Goal: Task Accomplishment & Management: Complete application form

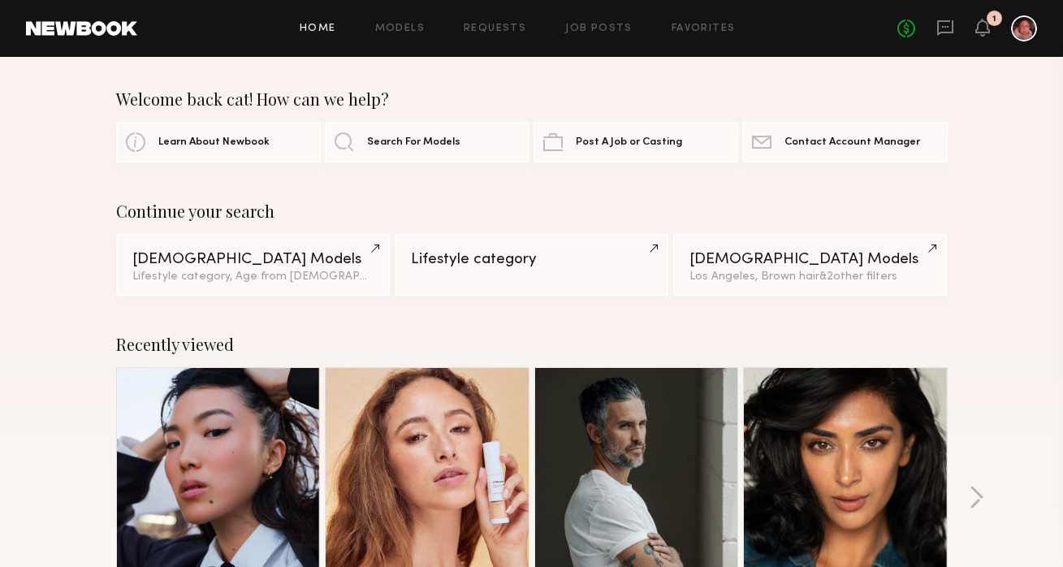
click at [936, 25] on div "No fees up to $5,000 1" at bounding box center [968, 28] width 140 height 26
click at [945, 26] on icon at bounding box center [945, 27] width 6 height 2
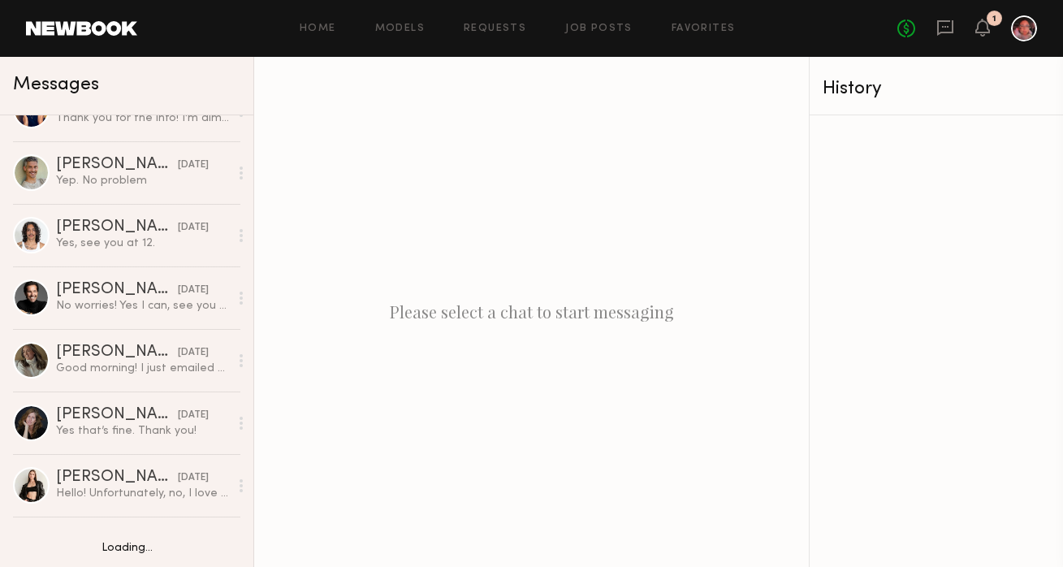
scroll to position [1454, 0]
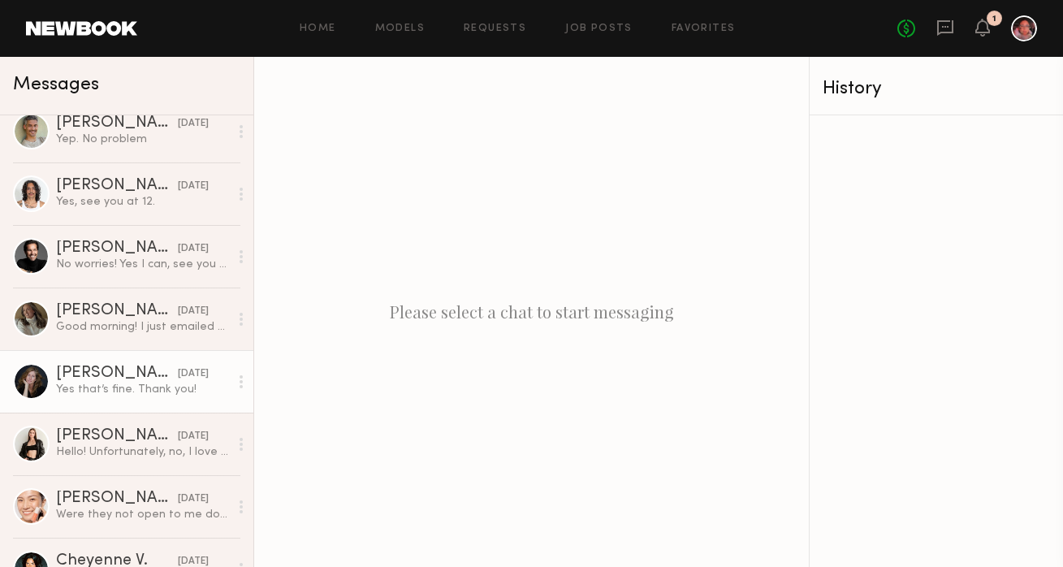
click at [115, 386] on div "Yes that’s fine. Thank you!" at bounding box center [142, 389] width 173 height 15
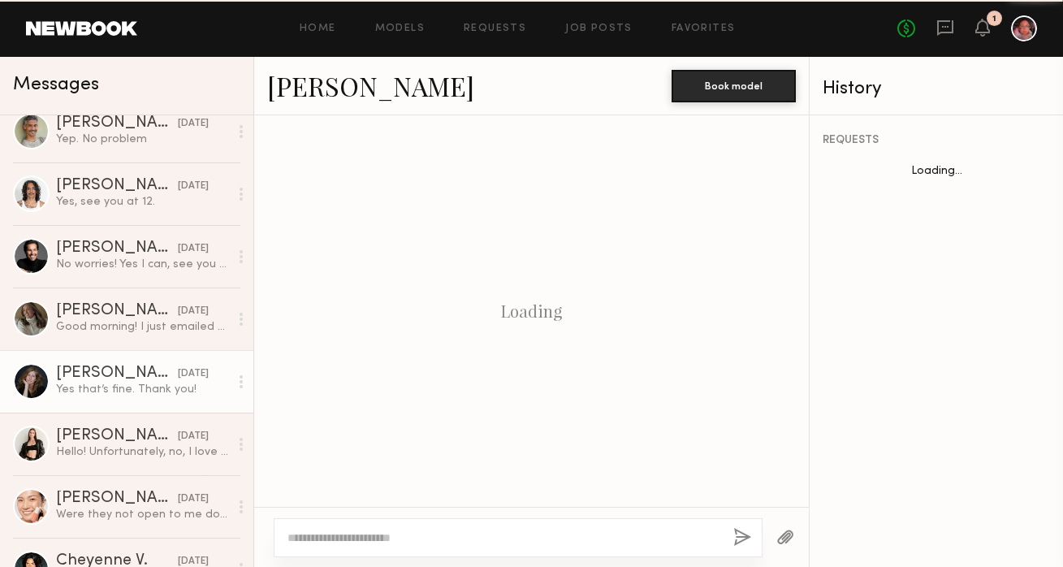
scroll to position [1346, 0]
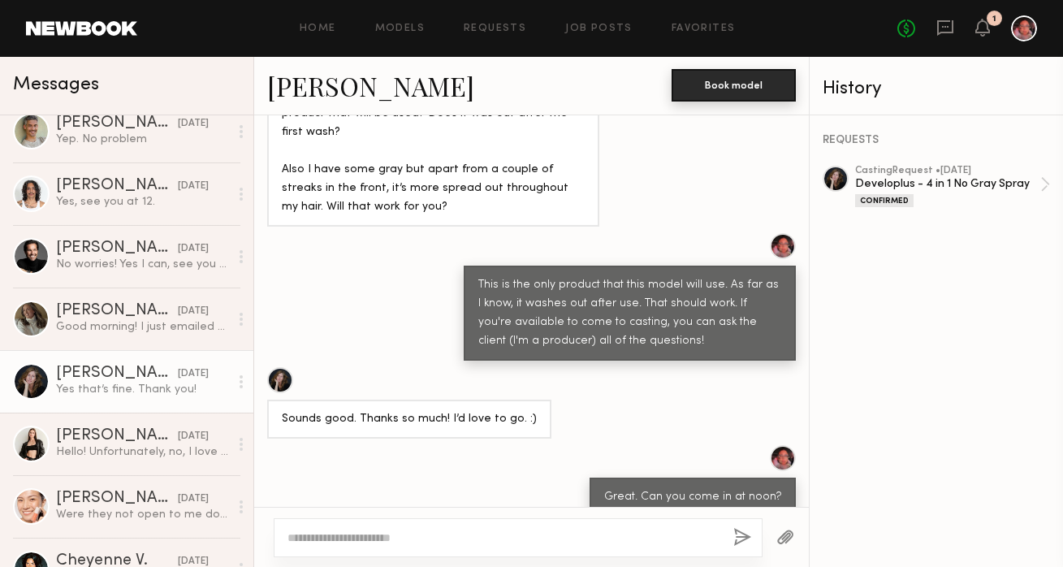
click at [738, 89] on button "Book model" at bounding box center [734, 85] width 124 height 32
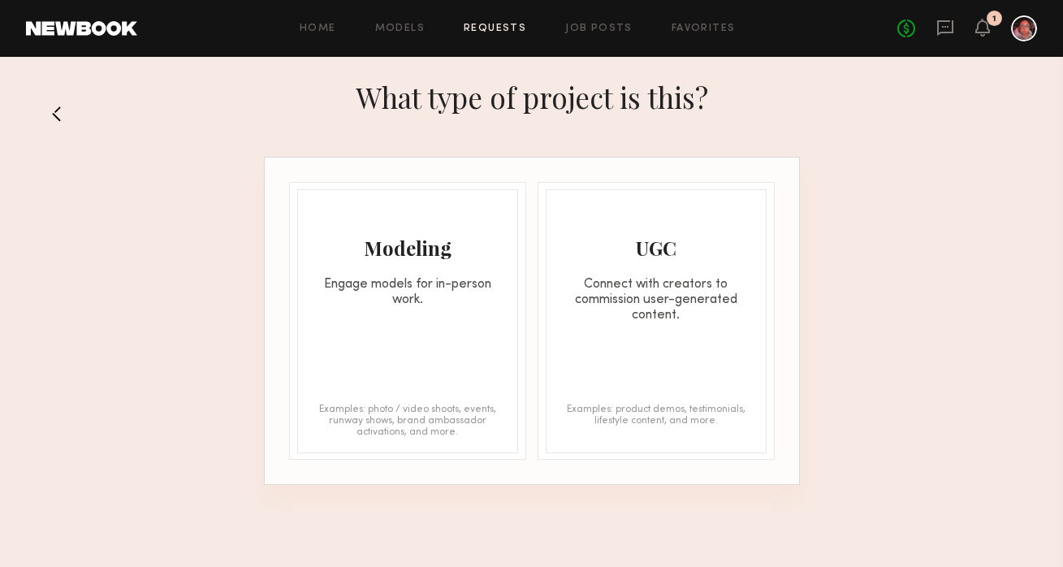
click at [465, 258] on div "Modeling" at bounding box center [407, 248] width 219 height 26
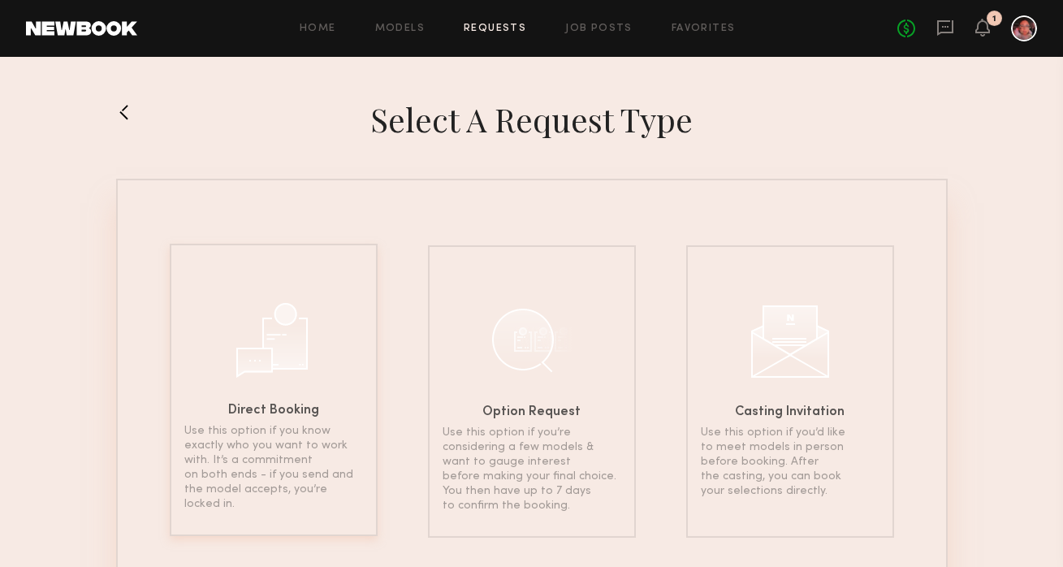
click at [314, 351] on div "Direct Booking Use this option if you know exactly who you want to work with. I…" at bounding box center [274, 390] width 208 height 292
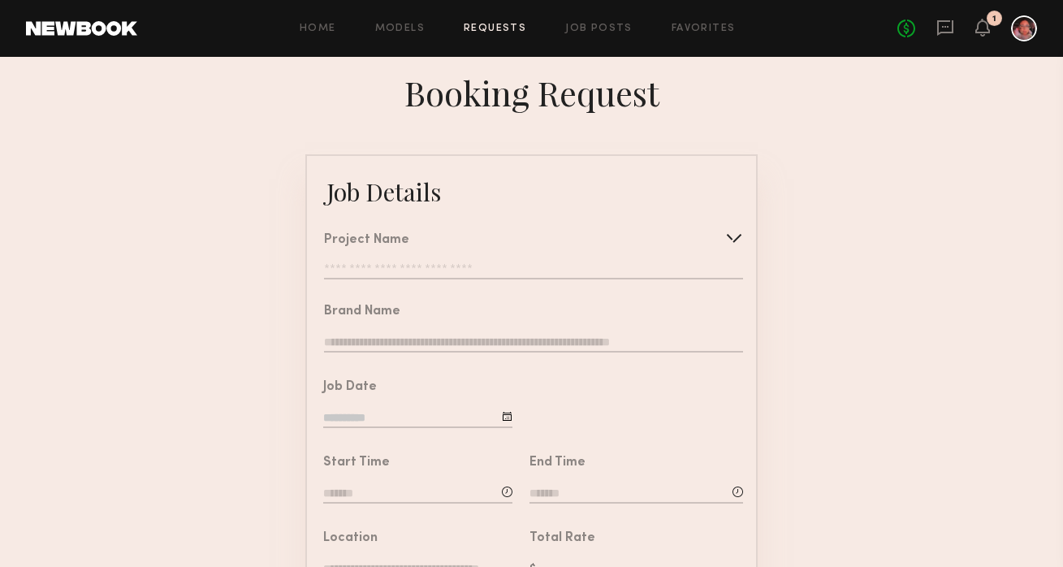
click at [427, 271] on input "text" at bounding box center [533, 271] width 419 height 16
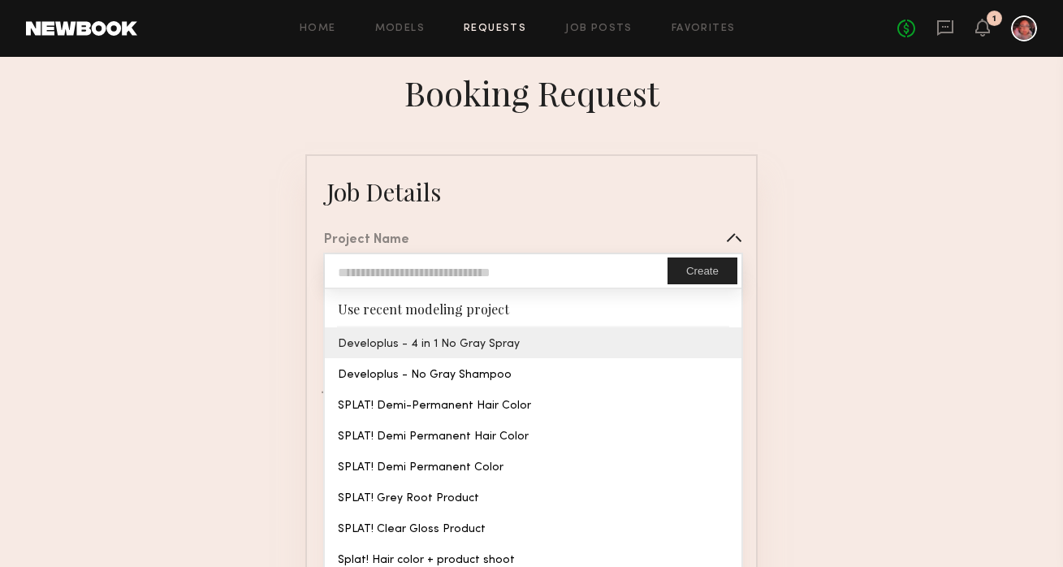
type input "**********"
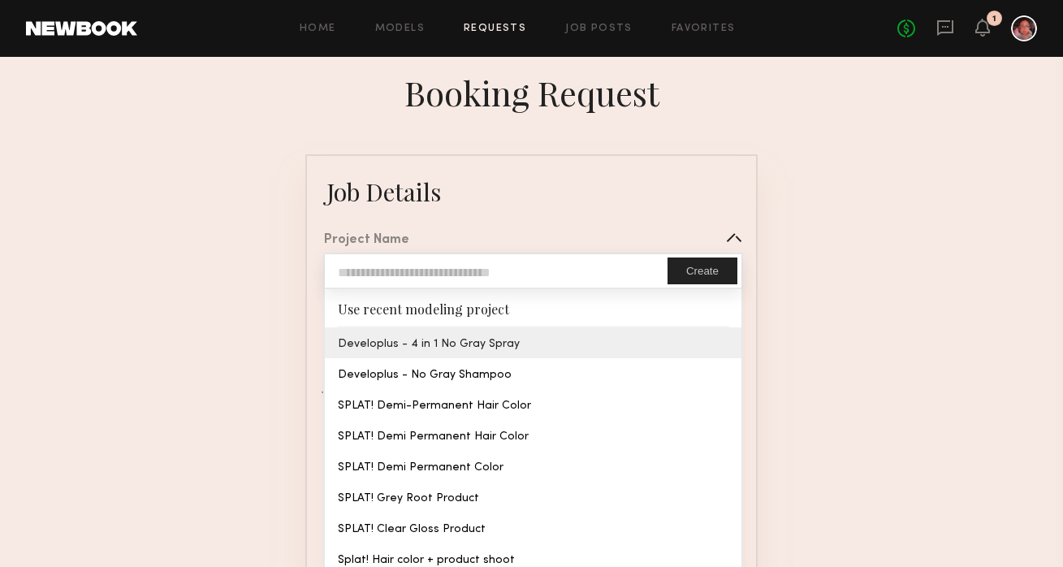
type textarea "**********"
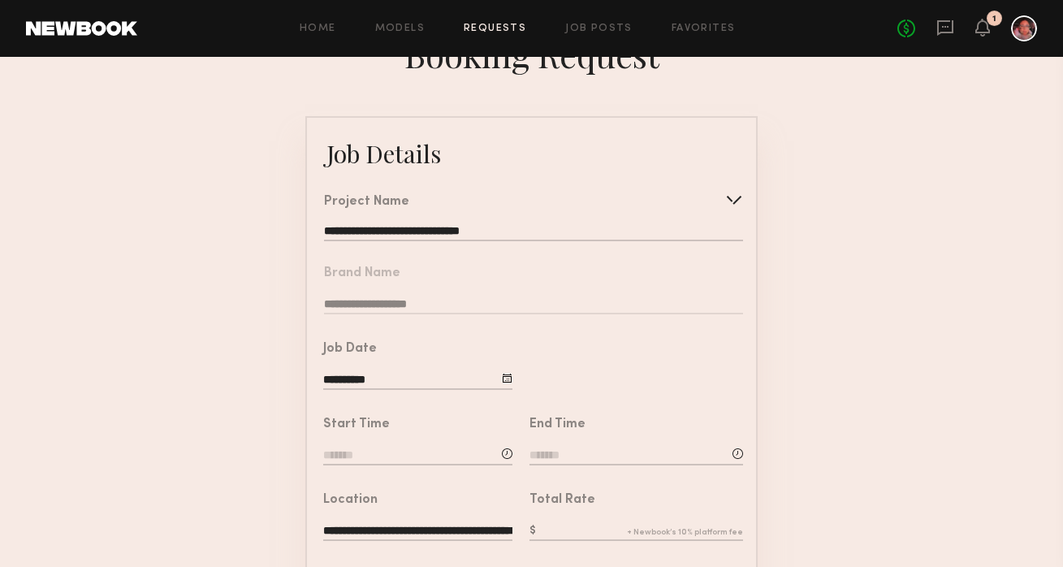
scroll to position [100, 0]
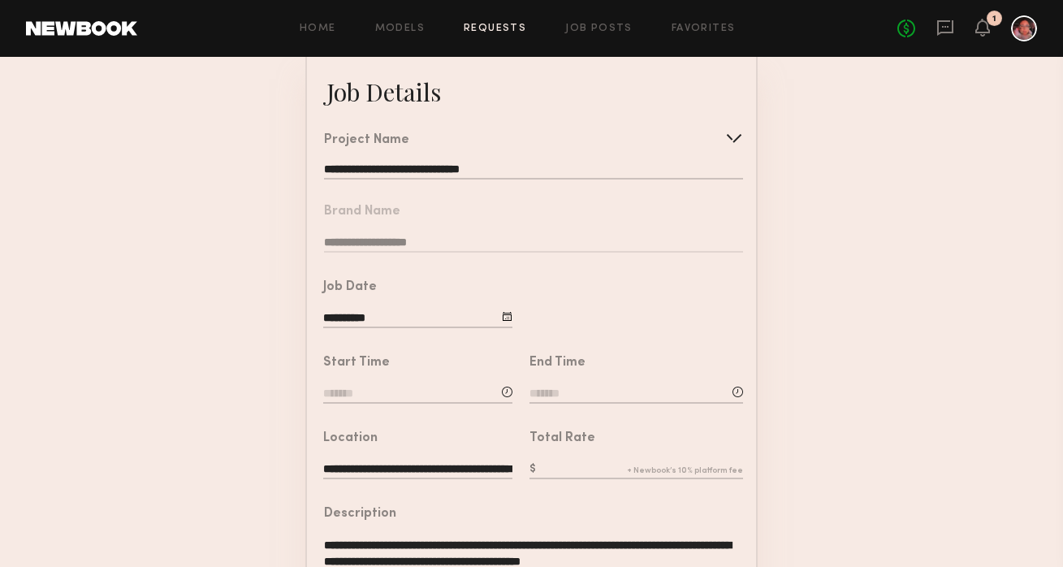
click at [504, 315] on div at bounding box center [507, 316] width 11 height 11
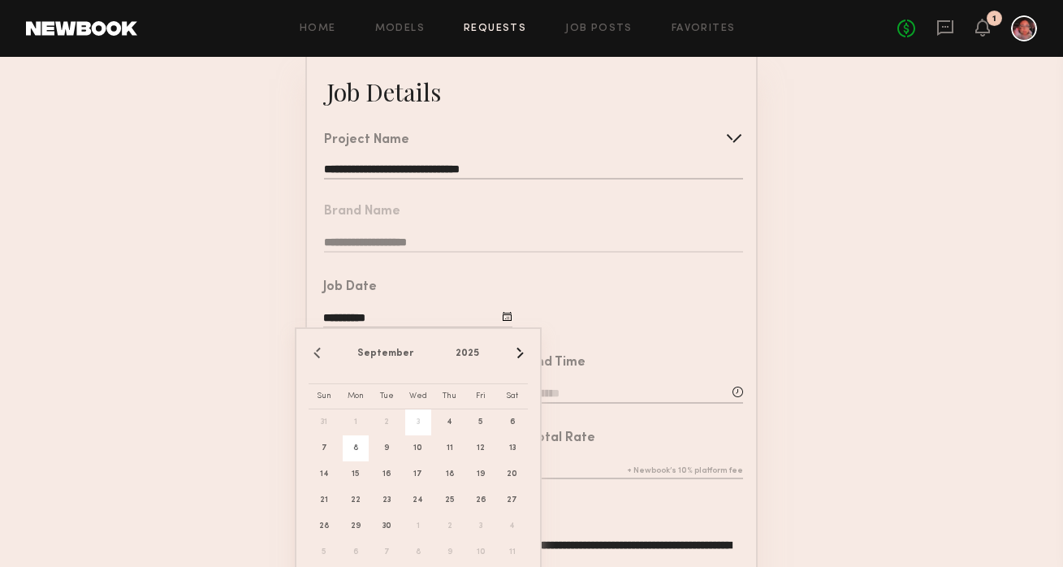
click at [363, 437] on span "8" at bounding box center [356, 448] width 26 height 26
type input "**********"
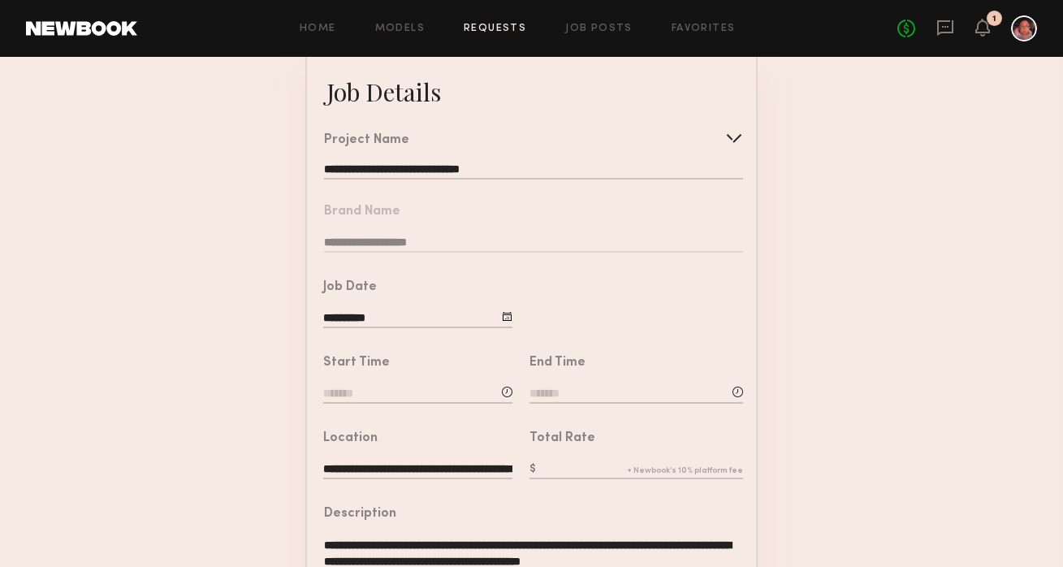
click at [347, 392] on input at bounding box center [417, 395] width 189 height 18
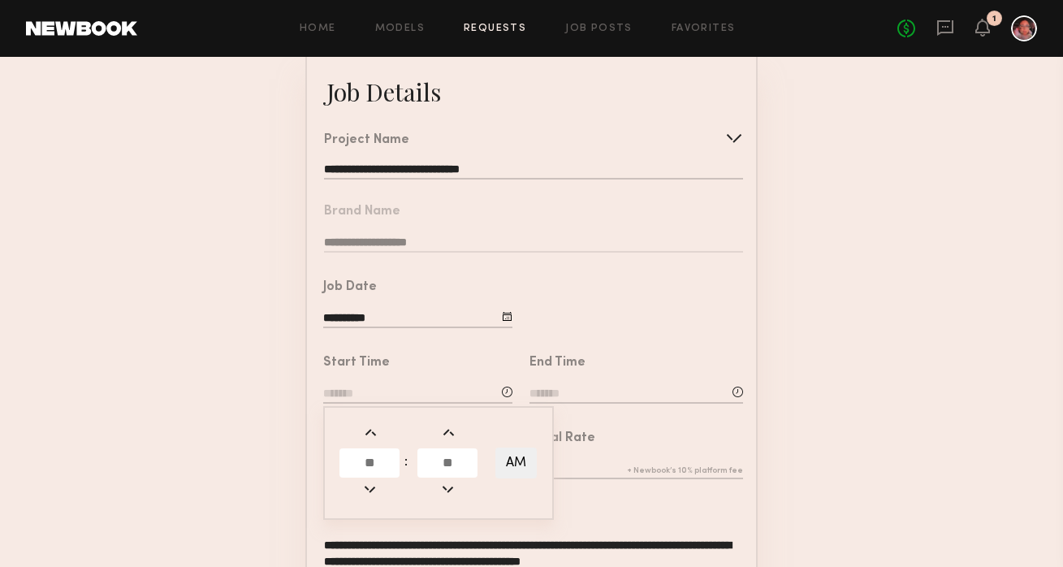
click at [361, 460] on input "text" at bounding box center [370, 462] width 60 height 29
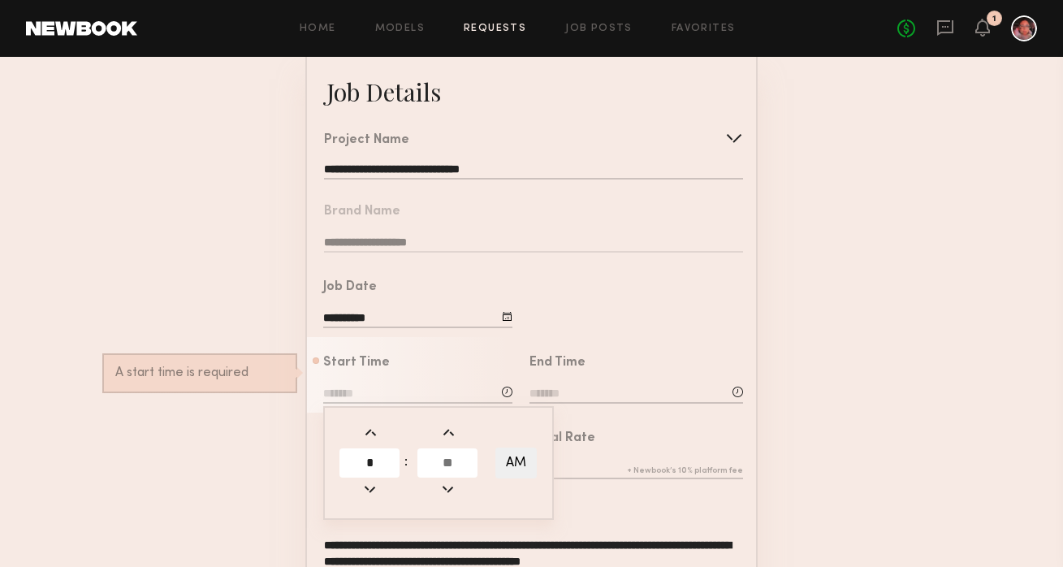
type input "*"
type input "*******"
type input "**"
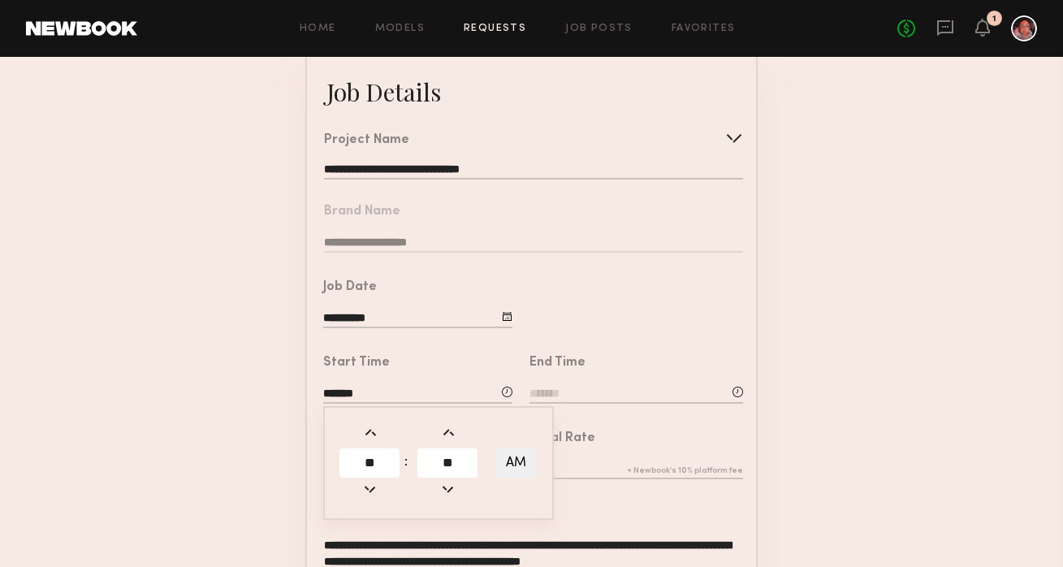
click at [448, 468] on input "**" at bounding box center [448, 462] width 60 height 29
type input "**"
type input "*******"
click at [552, 389] on input at bounding box center [637, 395] width 214 height 18
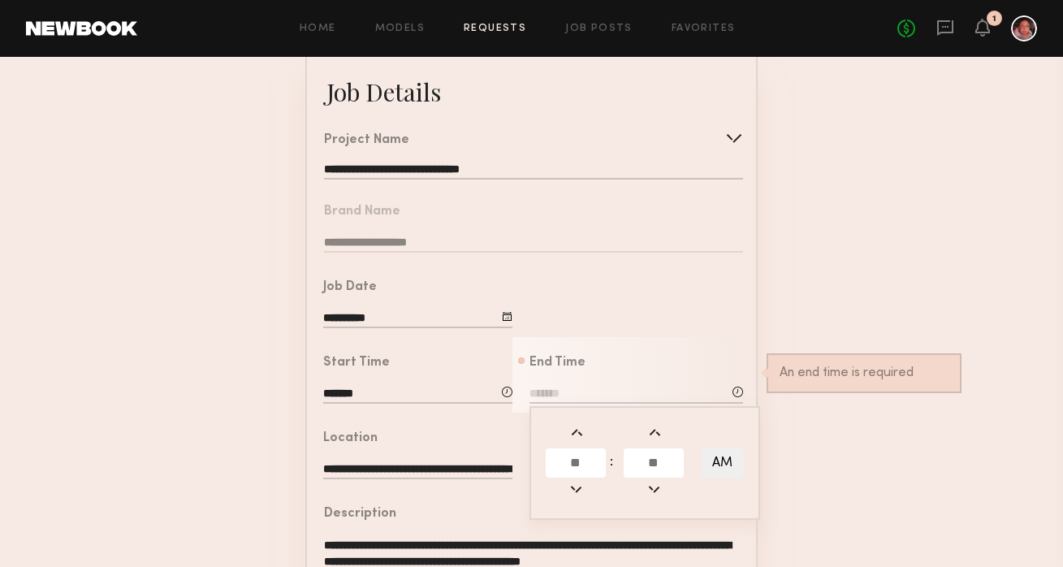
click at [568, 464] on input "text" at bounding box center [576, 462] width 60 height 29
type input "*"
type input "**"
type input "*******"
type input "**"
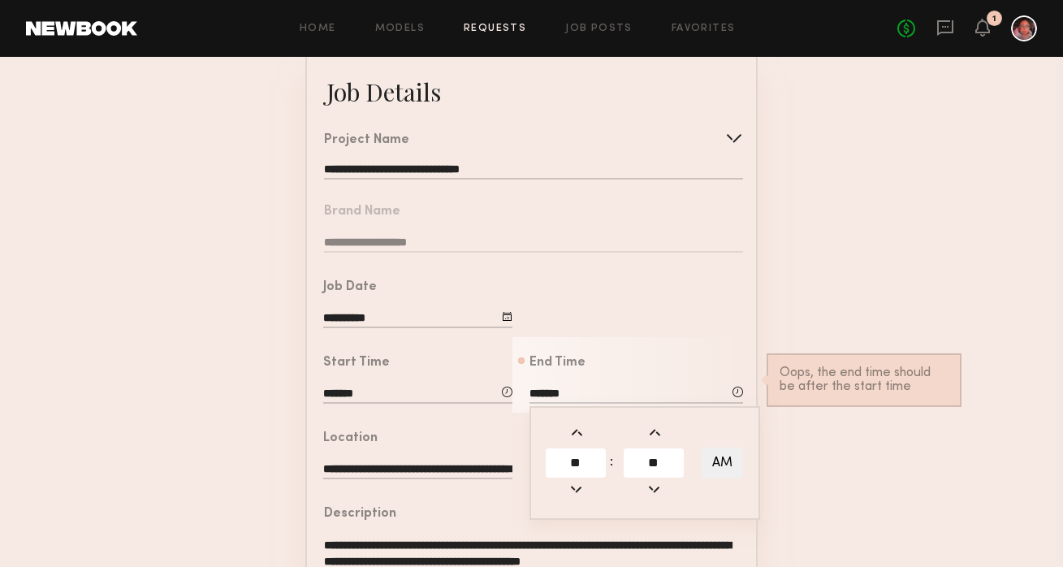
click at [721, 461] on button "AM" at bounding box center [722, 463] width 41 height 31
type input "*******"
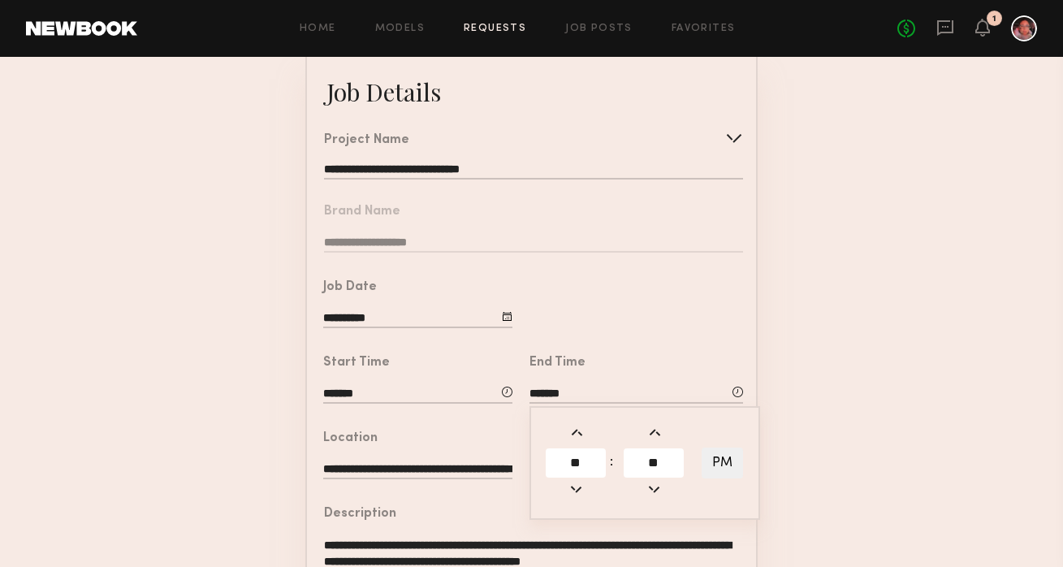
click at [815, 465] on form "**********" at bounding box center [531, 506] width 1063 height 905
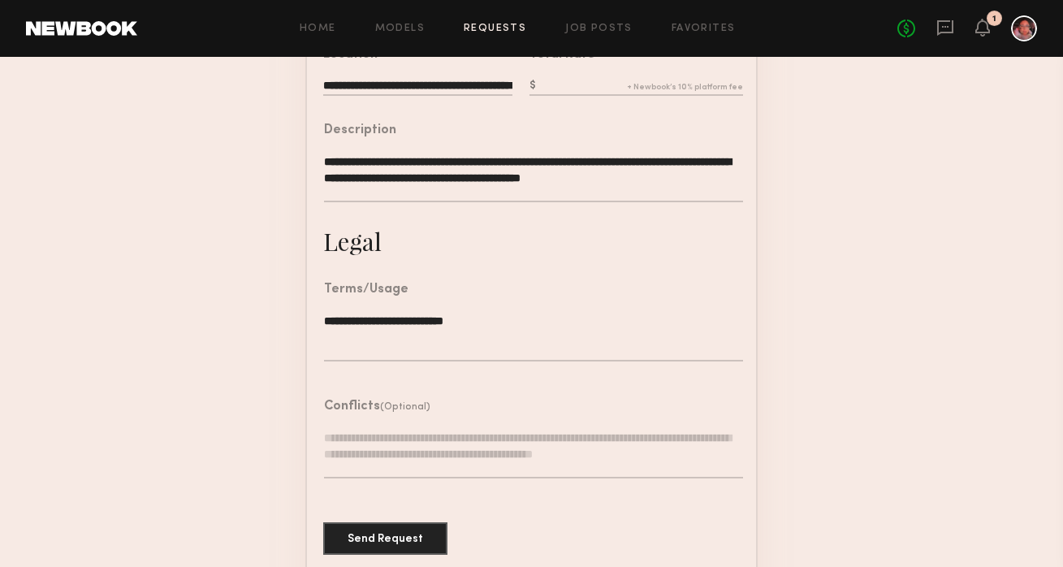
scroll to position [498, 0]
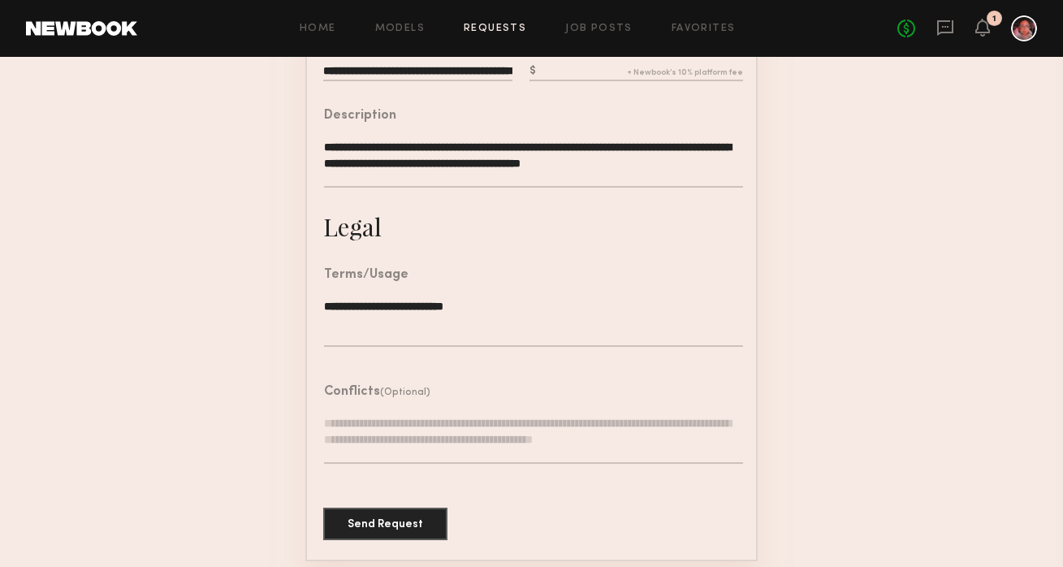
click at [696, 415] on textarea at bounding box center [533, 439] width 419 height 49
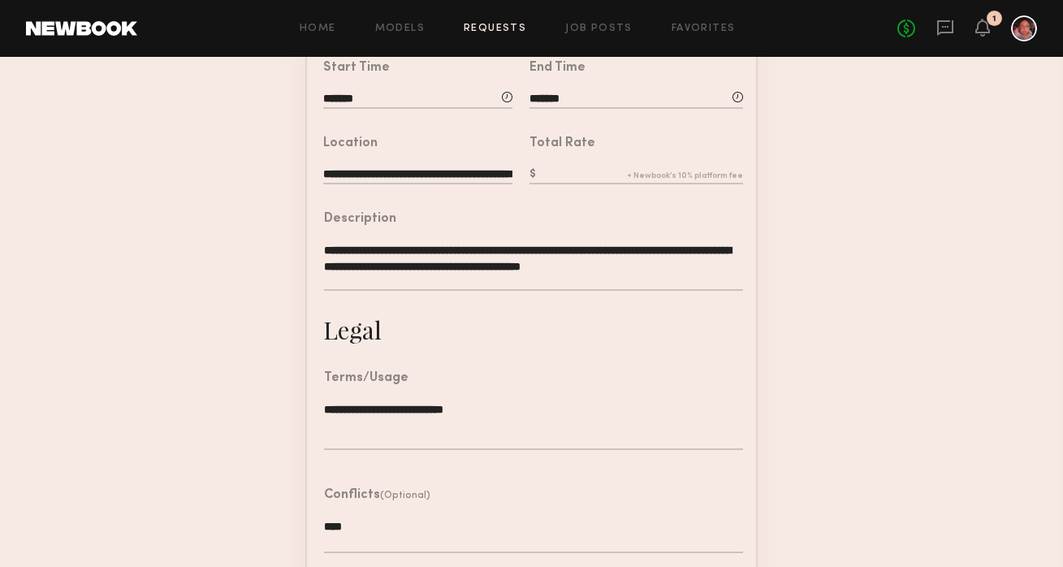
scroll to position [488, 0]
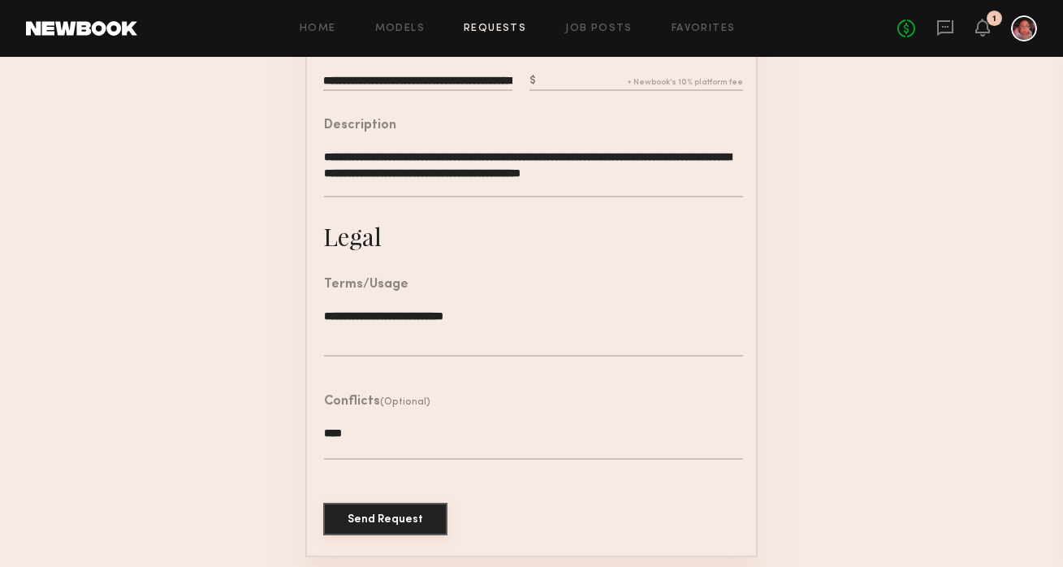
type textarea "****"
click at [392, 522] on button "Send Request" at bounding box center [385, 519] width 124 height 32
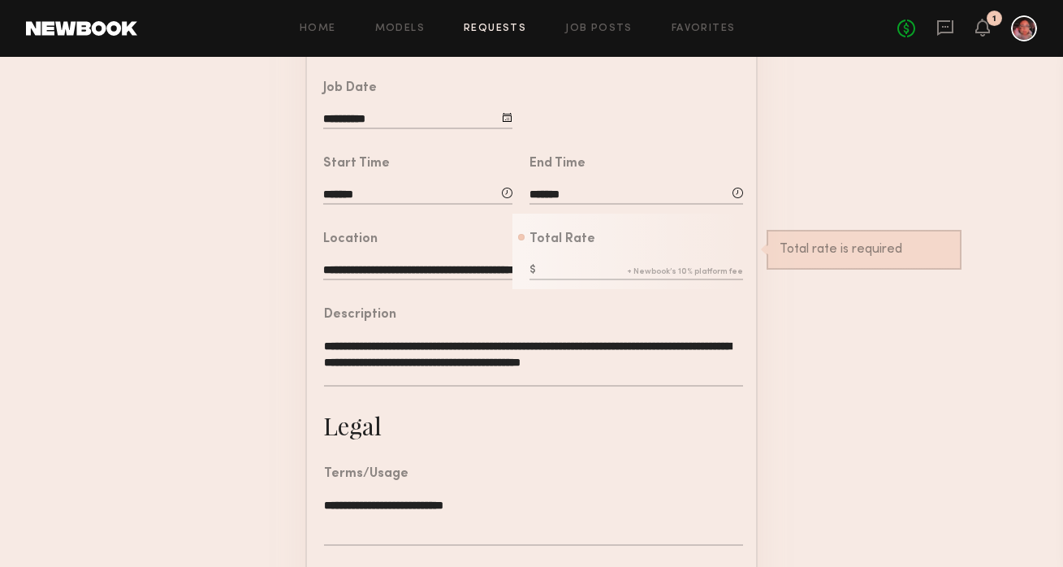
scroll to position [317, 0]
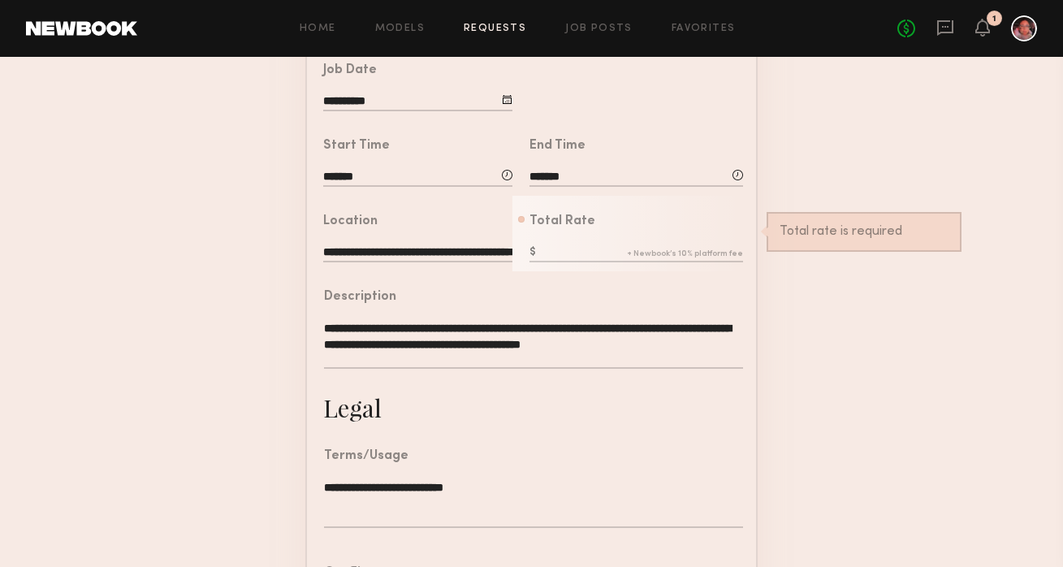
click at [589, 245] on input "text" at bounding box center [637, 254] width 214 height 18
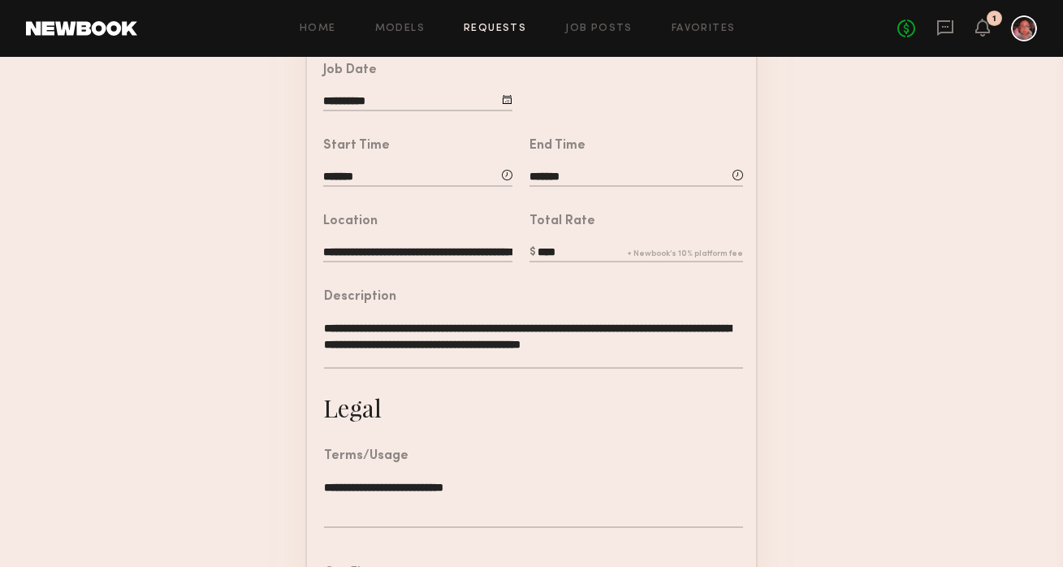
type input "****"
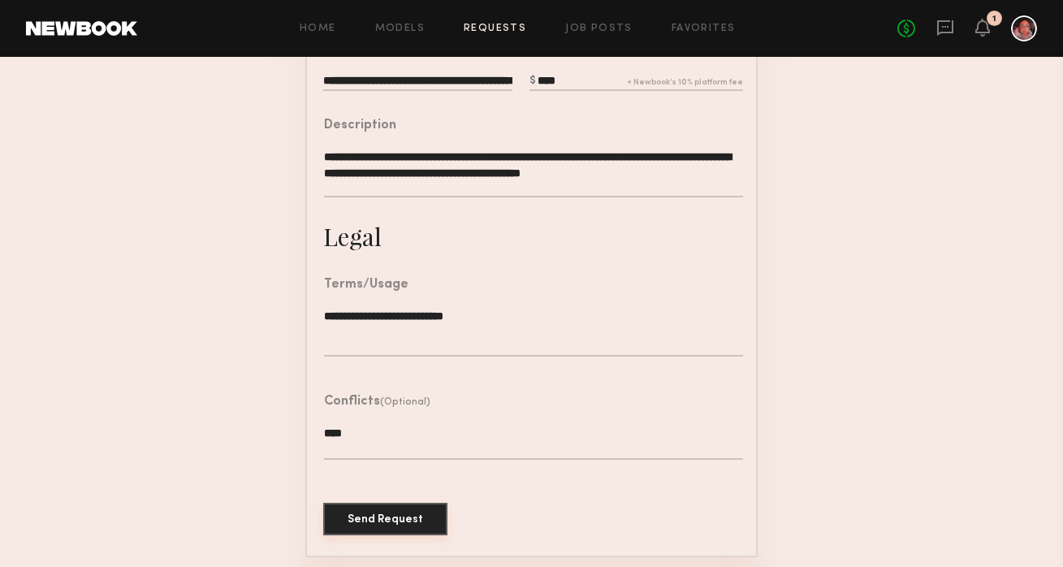
click at [396, 503] on button "Send Request" at bounding box center [385, 519] width 124 height 32
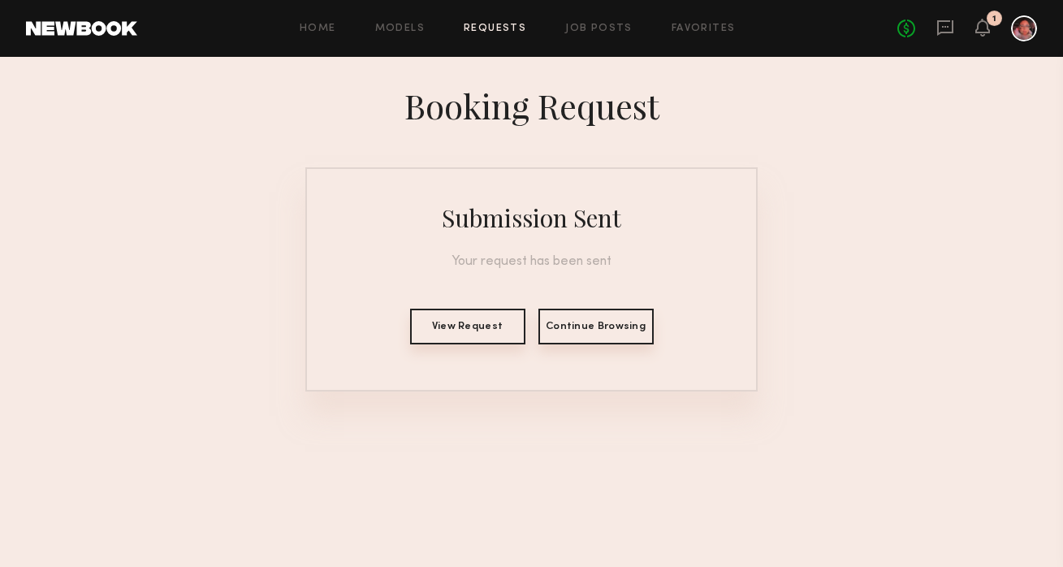
click at [931, 26] on div "No fees up to $5,000 1" at bounding box center [968, 28] width 140 height 26
click at [941, 28] on icon at bounding box center [946, 28] width 18 height 18
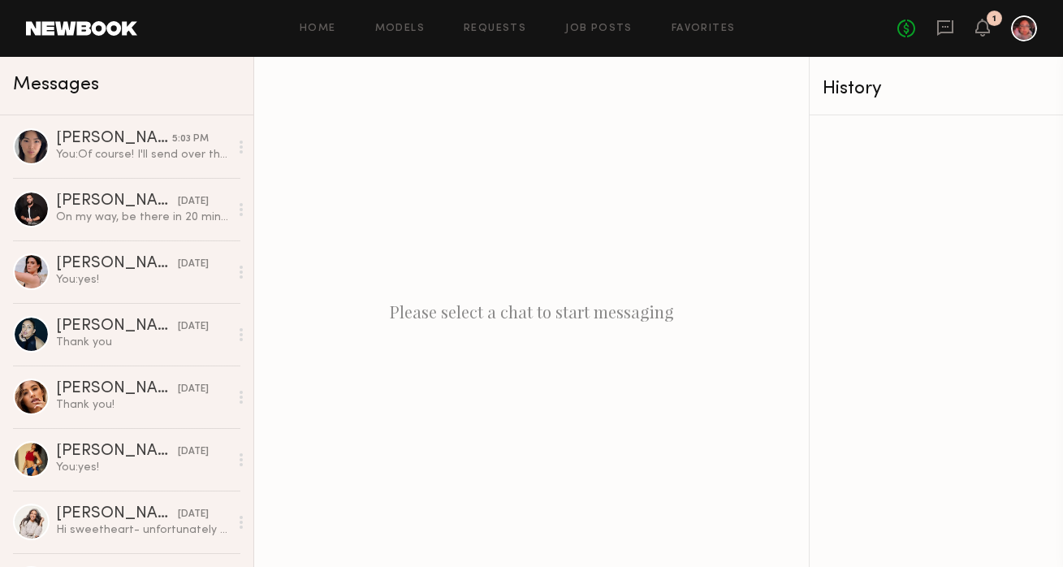
click at [991, 24] on div "1" at bounding box center [994, 18] width 15 height 15
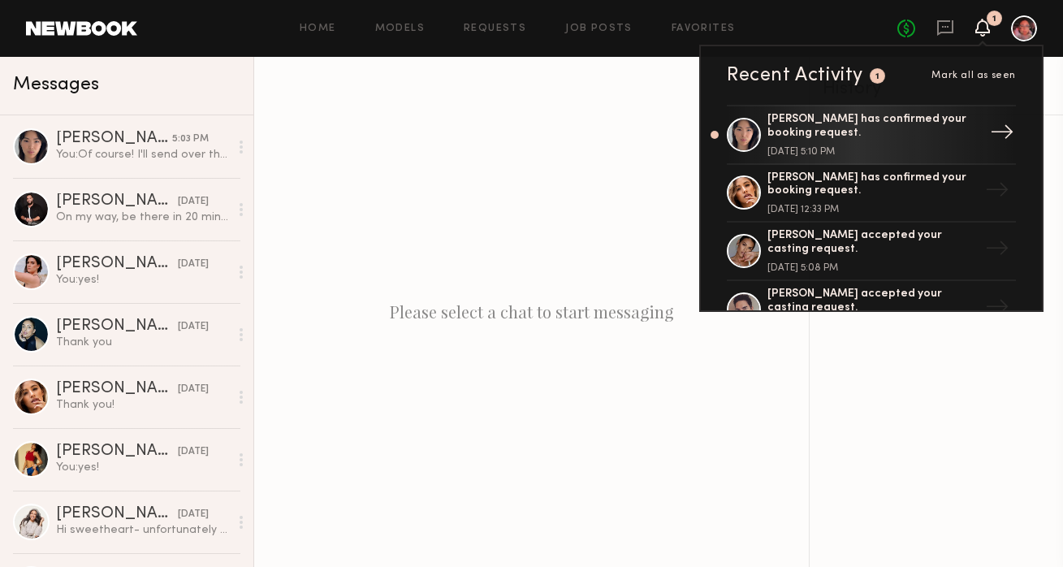
click at [786, 115] on div "Alyson V. has confirmed your booking request." at bounding box center [873, 127] width 211 height 28
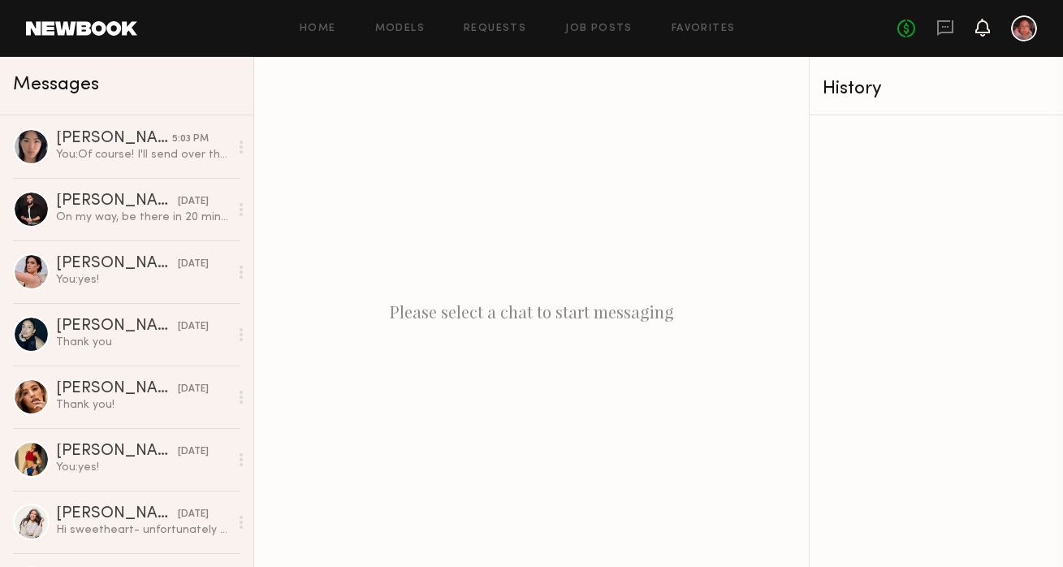
click at [989, 32] on icon at bounding box center [982, 26] width 13 height 11
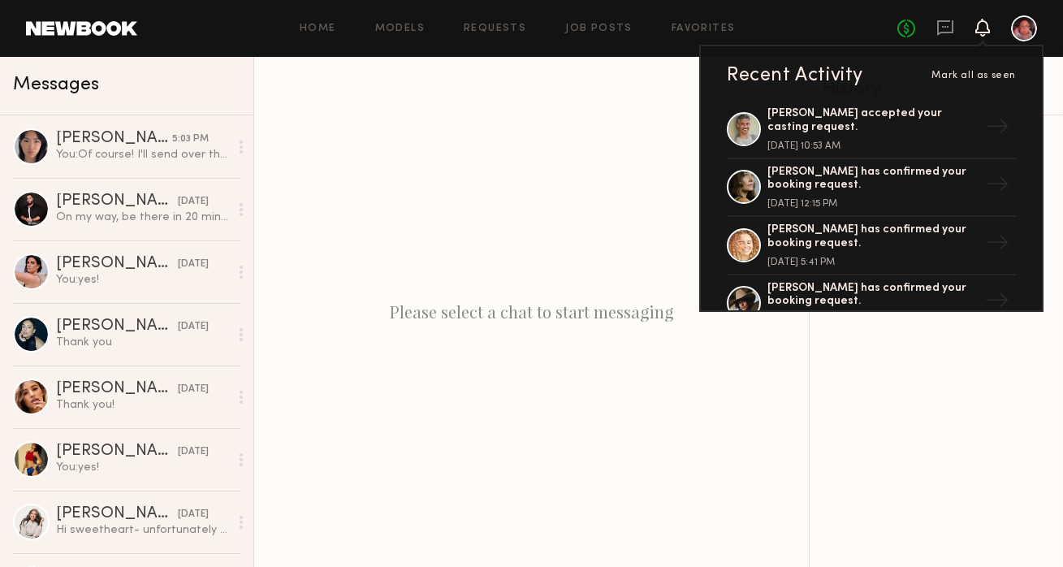
scroll to position [903, 0]
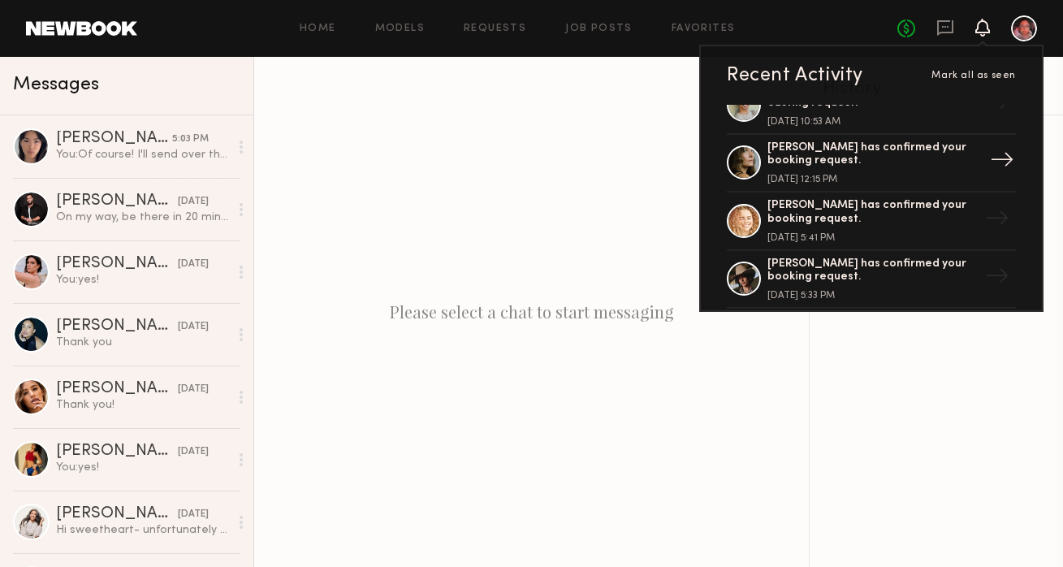
click at [916, 145] on div "Tatiane S. has confirmed your booking request." at bounding box center [873, 155] width 211 height 28
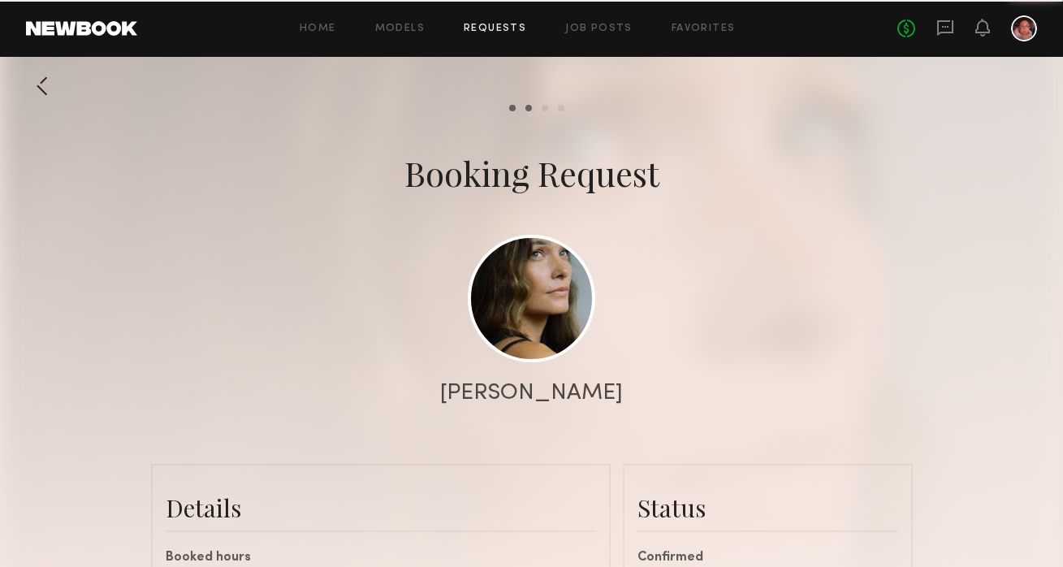
scroll to position [2571, 0]
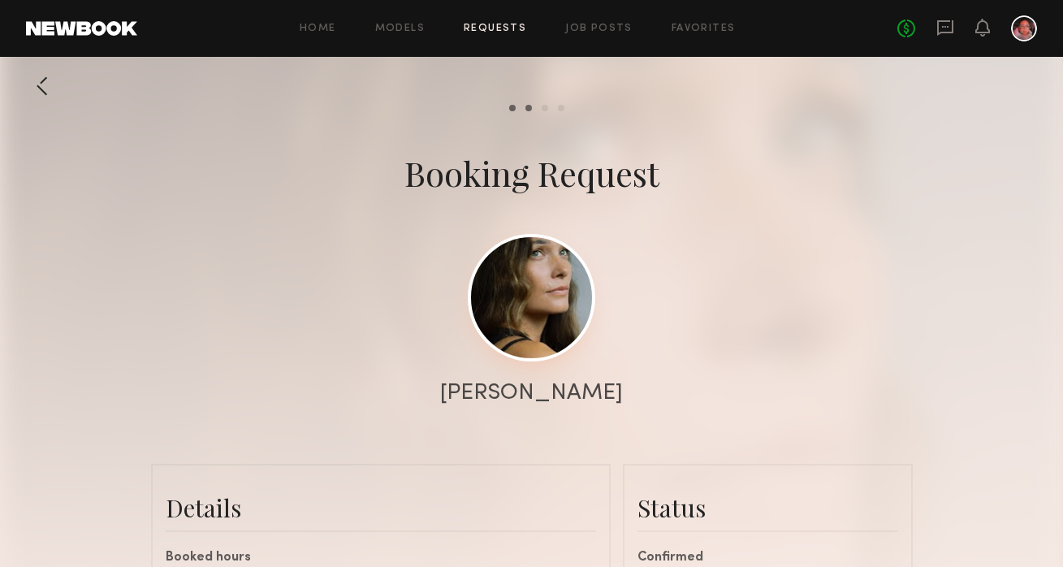
click at [576, 306] on link at bounding box center [532, 298] width 128 height 128
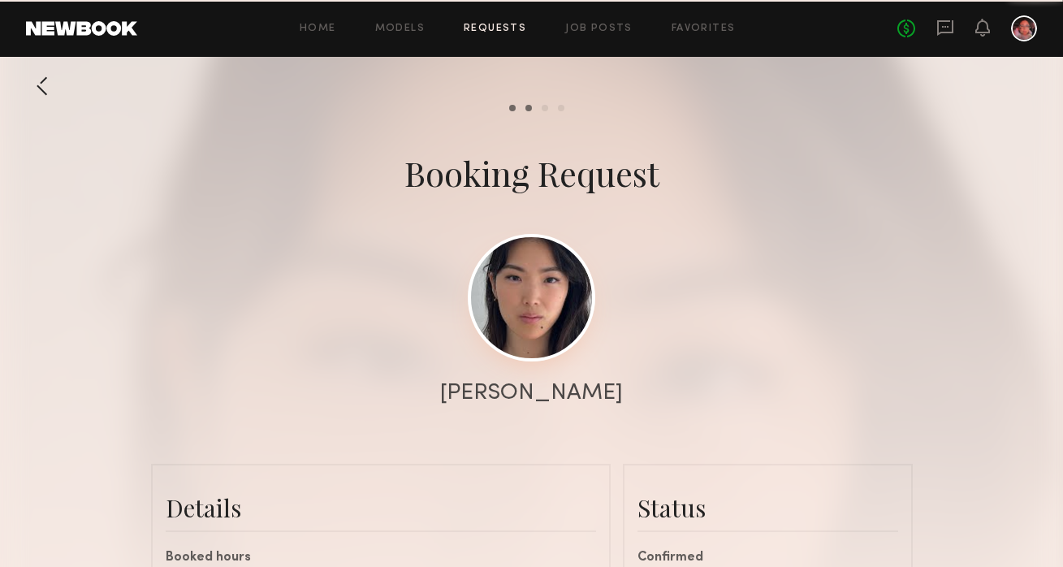
click at [542, 282] on link at bounding box center [532, 298] width 128 height 128
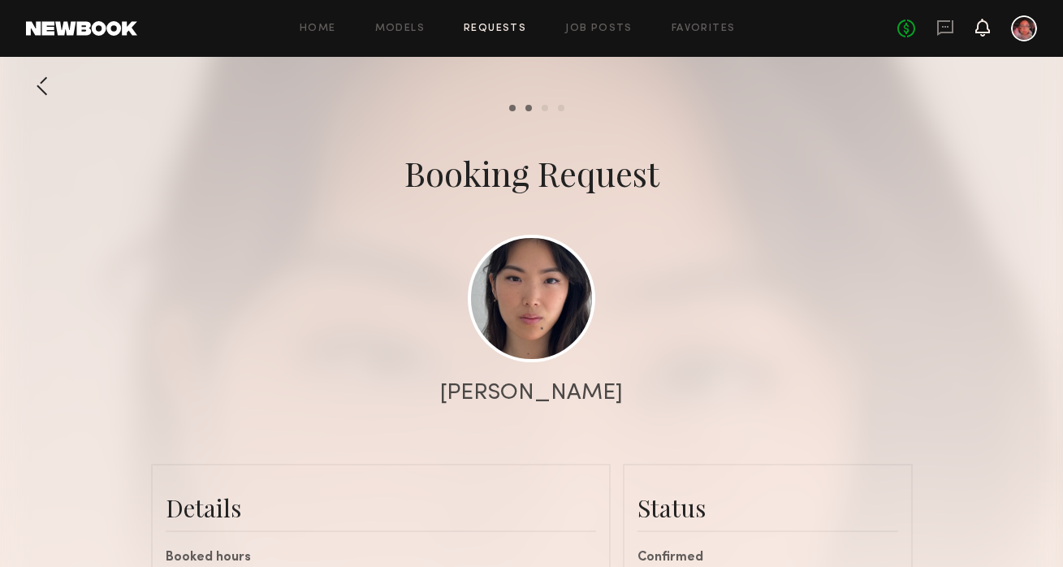
click at [986, 27] on icon at bounding box center [982, 26] width 13 height 11
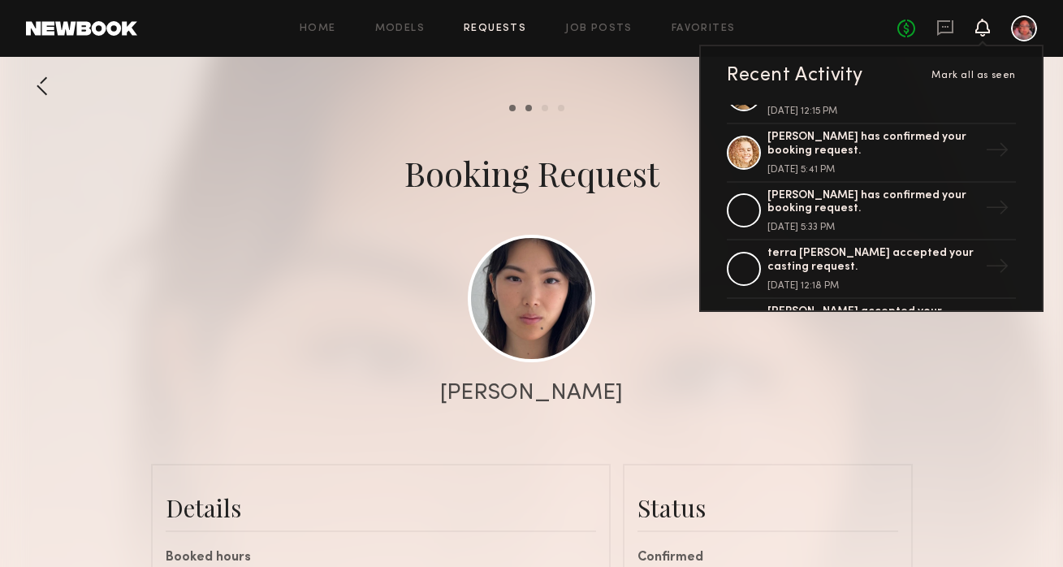
scroll to position [966, 0]
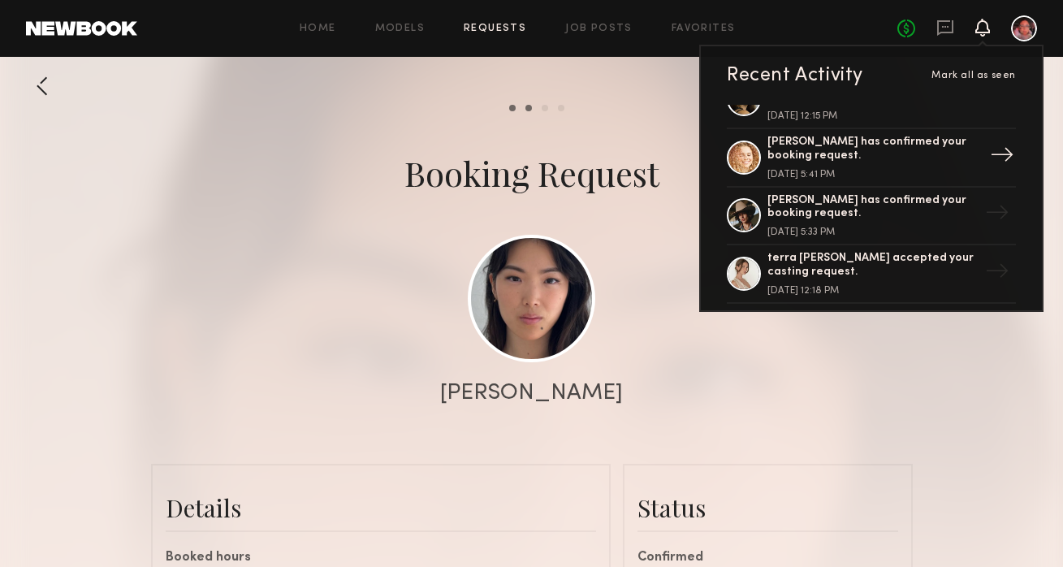
click at [852, 136] on div "[PERSON_NAME] has confirmed your booking request." at bounding box center [873, 150] width 211 height 28
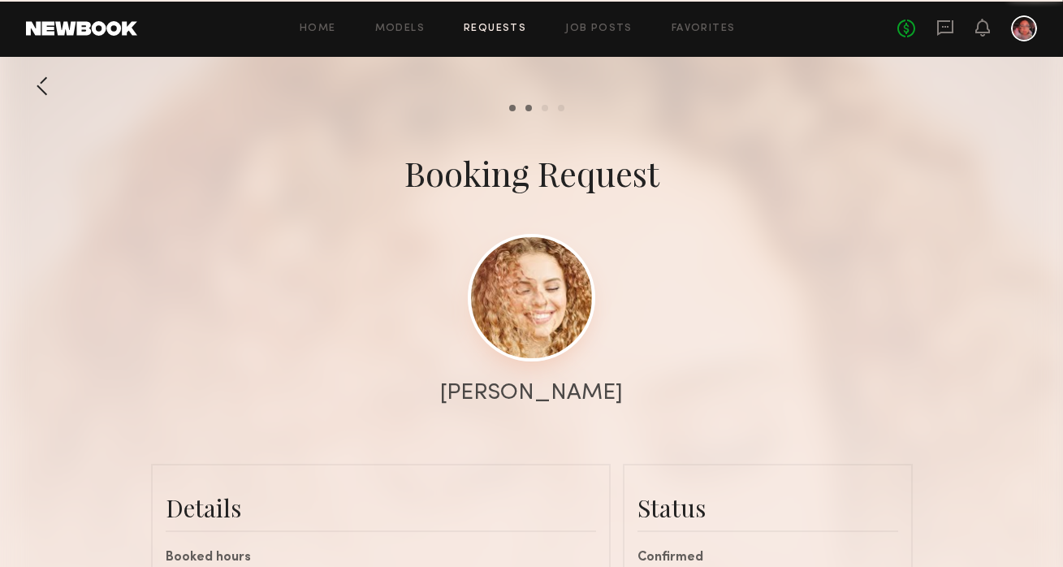
scroll to position [1448, 0]
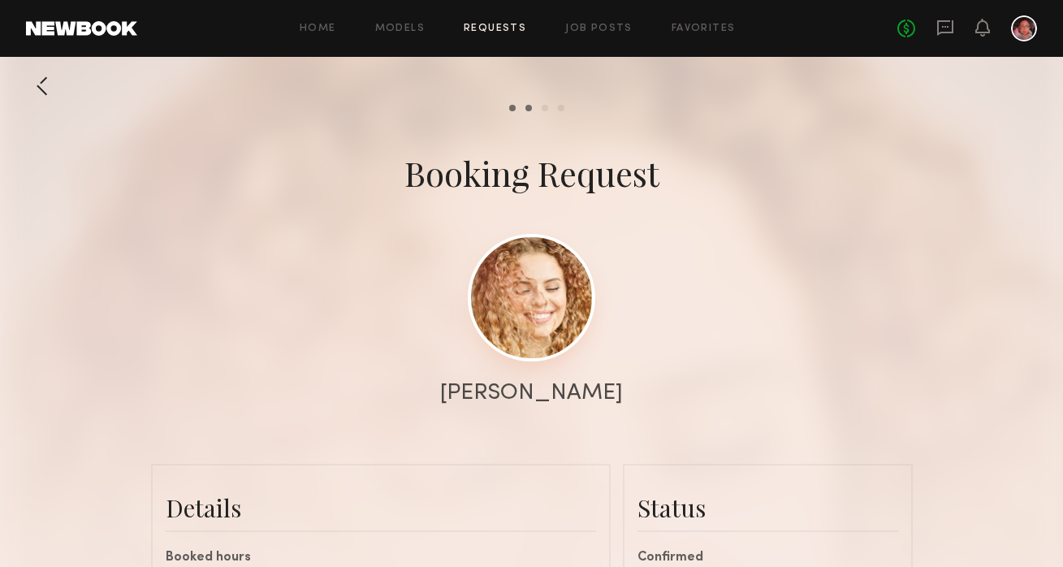
click at [516, 300] on link at bounding box center [532, 298] width 128 height 128
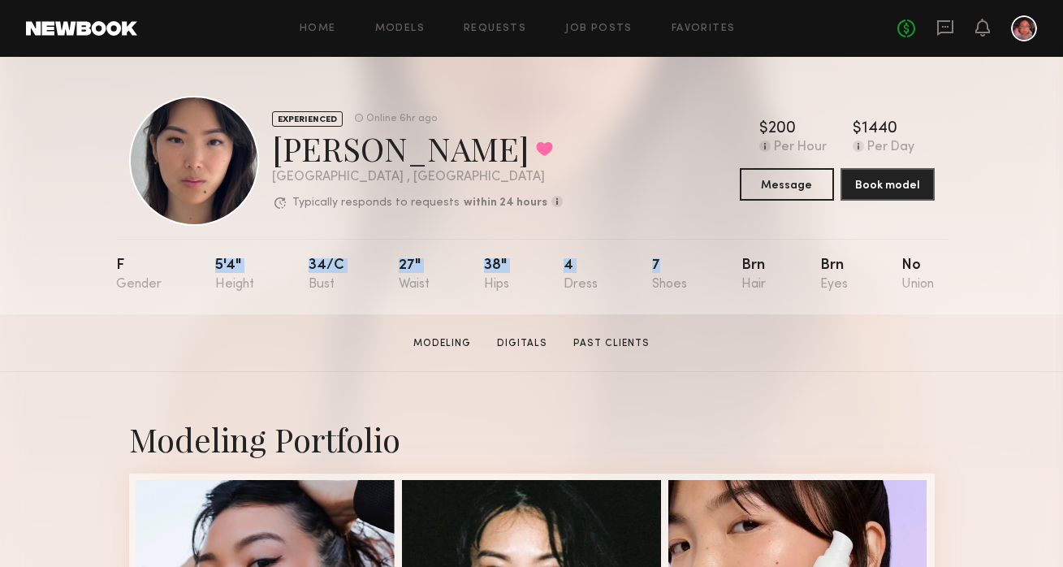
drag, startPoint x: 210, startPoint y: 259, endPoint x: 675, endPoint y: 270, distance: 465.6
click at [675, 270] on nb-model-profile-props "F 5'4" 34/c 27" 38" 4 7 Brn Brn No" at bounding box center [532, 277] width 832 height 76
click at [680, 279] on div "7" at bounding box center [669, 274] width 35 height 33
drag, startPoint x: 240, startPoint y: 262, endPoint x: 686, endPoint y: 288, distance: 446.7
click at [686, 288] on nb-model-profile-props "F 5'4" 34/c 27" 38" 4 7 Brn Brn No" at bounding box center [532, 277] width 832 height 76
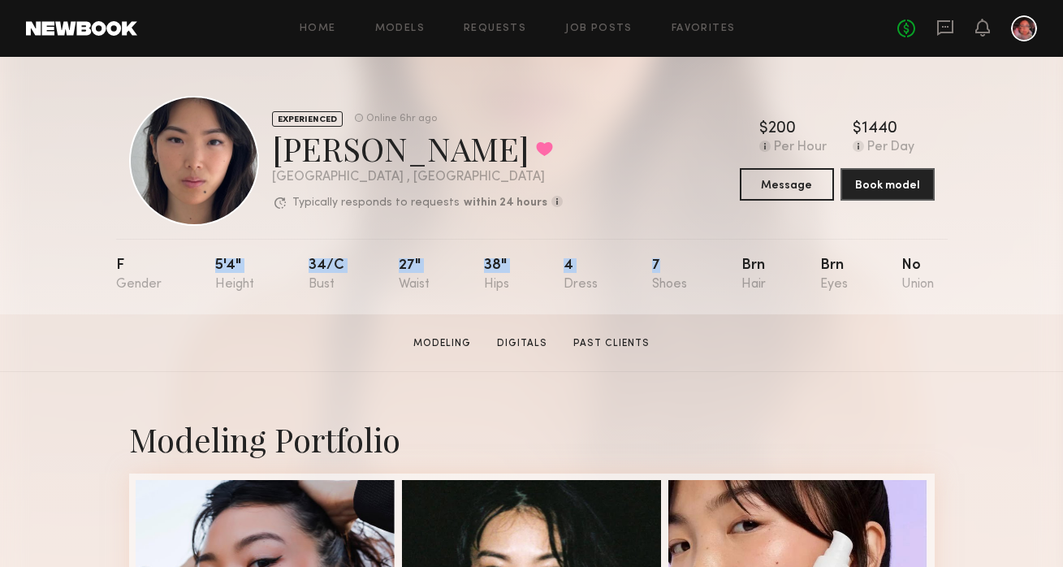
copy div "5'4" 34/c 27" 38" 4 7"
click at [936, 133] on nb-model-profile-header "EXPERIENCED Online 6hr ago Alyson V. Favorited Los Angeles , CA Typically respo…" at bounding box center [532, 141] width 832 height 169
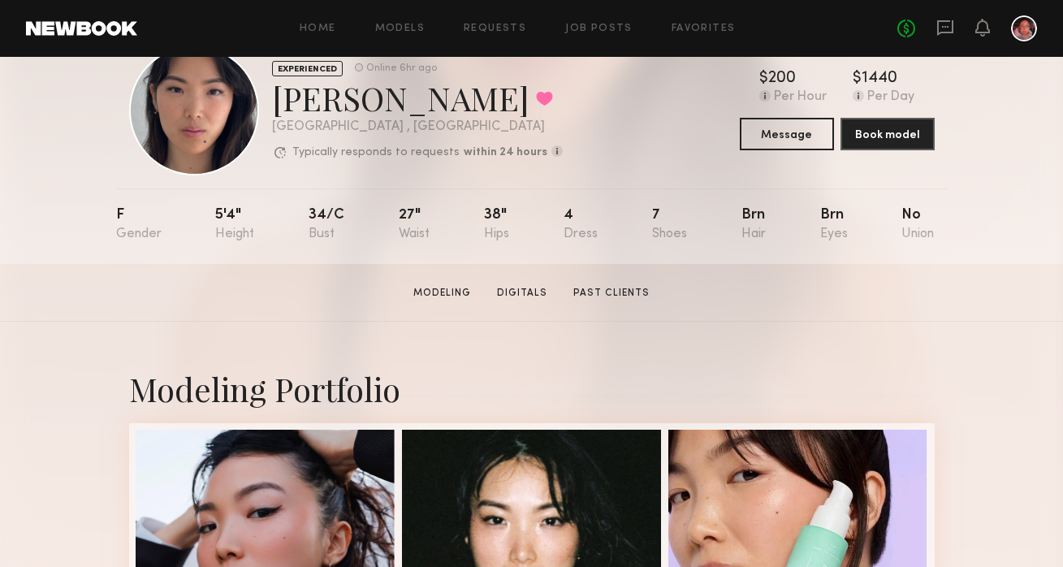
scroll to position [35, 0]
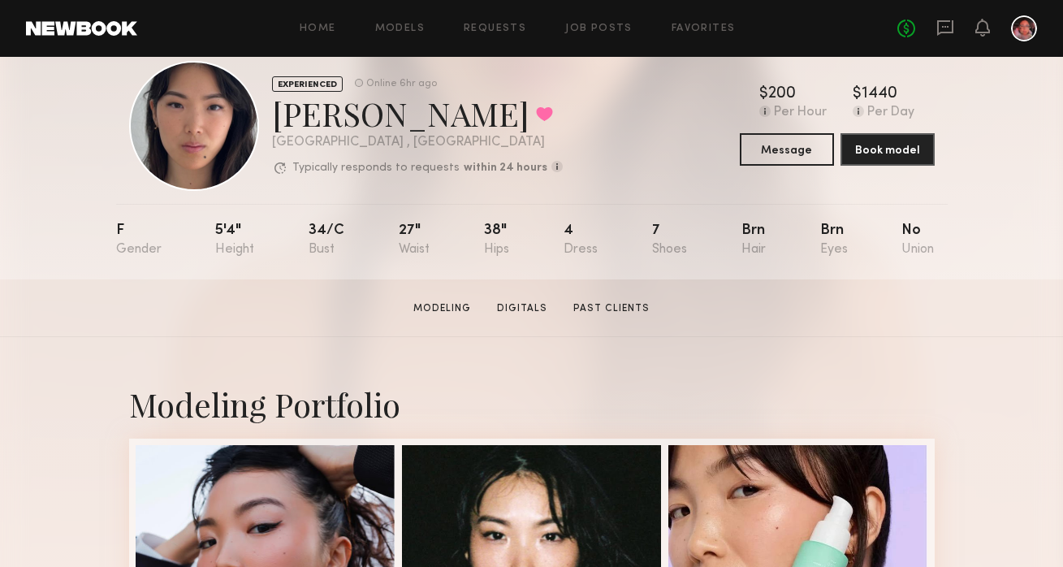
click at [564, 236] on div "4" at bounding box center [581, 239] width 34 height 33
click at [955, 28] on div "No fees up to $5,000" at bounding box center [968, 28] width 140 height 26
click at [942, 32] on icon at bounding box center [945, 27] width 16 height 15
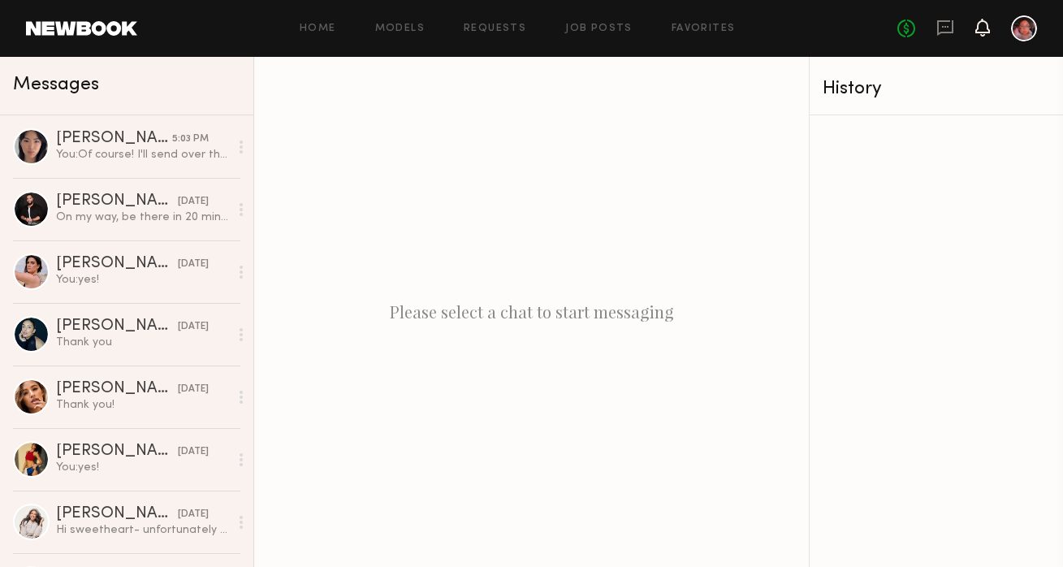
click at [979, 28] on icon at bounding box center [982, 26] width 13 height 11
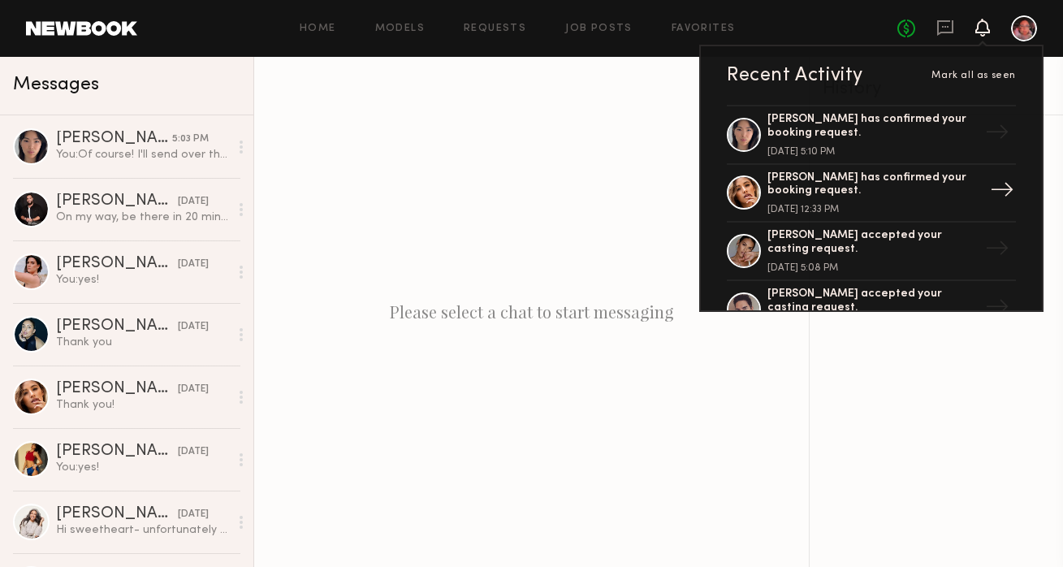
click at [909, 190] on div "Jacqueline R. has confirmed your booking request." at bounding box center [873, 185] width 211 height 28
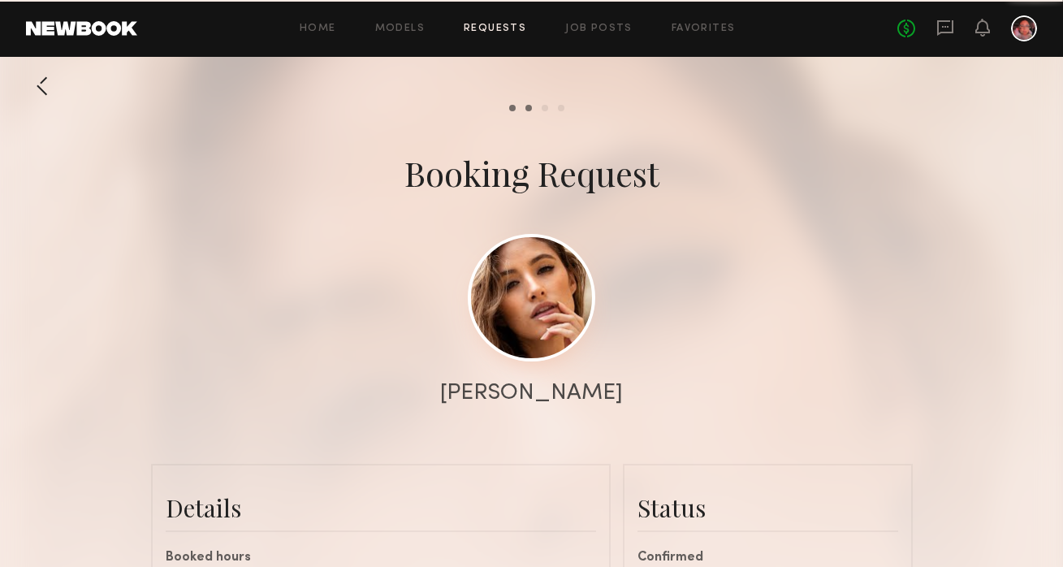
scroll to position [1666, 0]
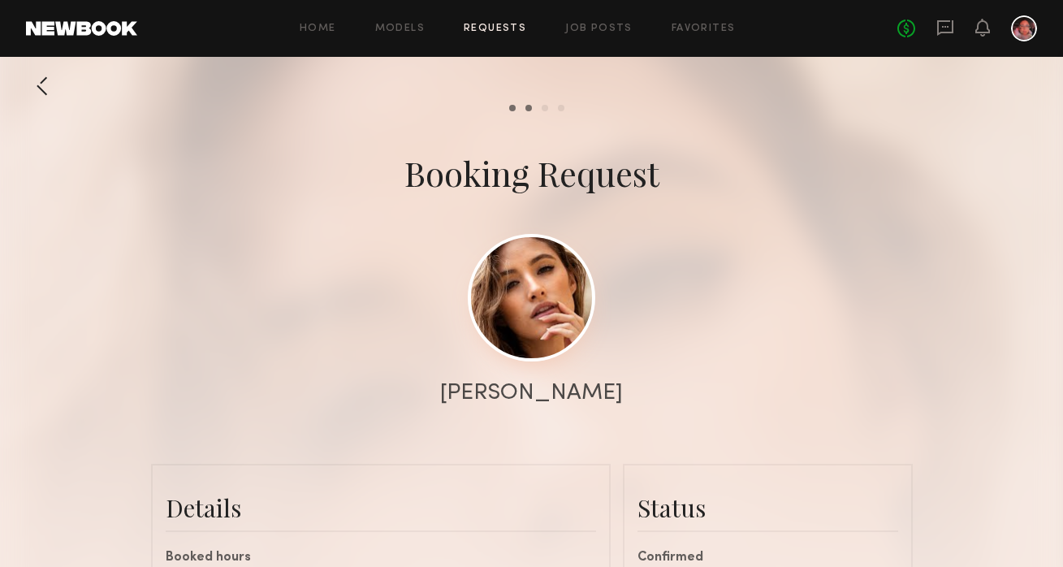
click at [541, 337] on link at bounding box center [532, 298] width 128 height 128
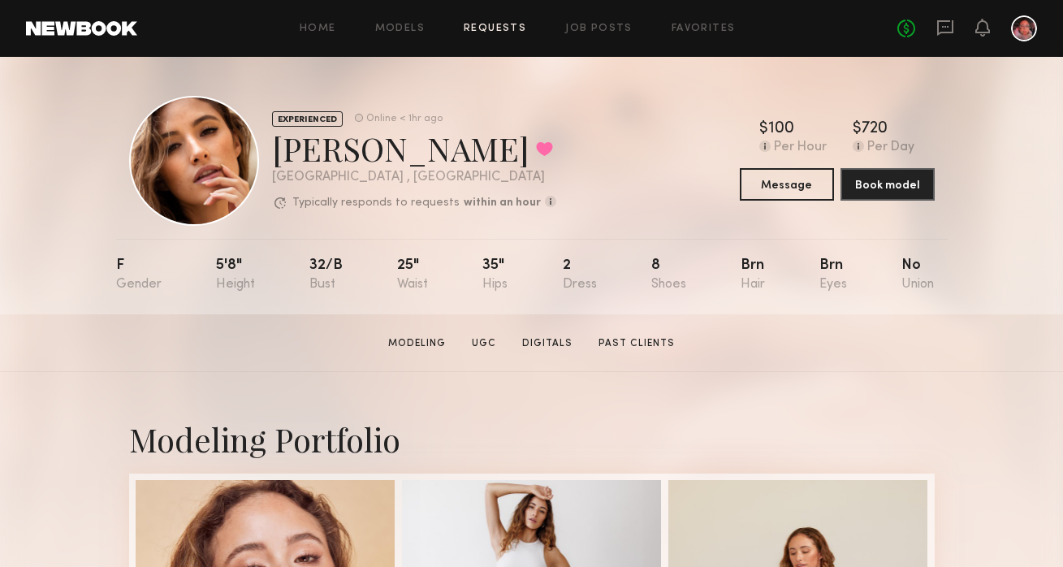
click at [488, 25] on link "Requests" at bounding box center [495, 29] width 63 height 11
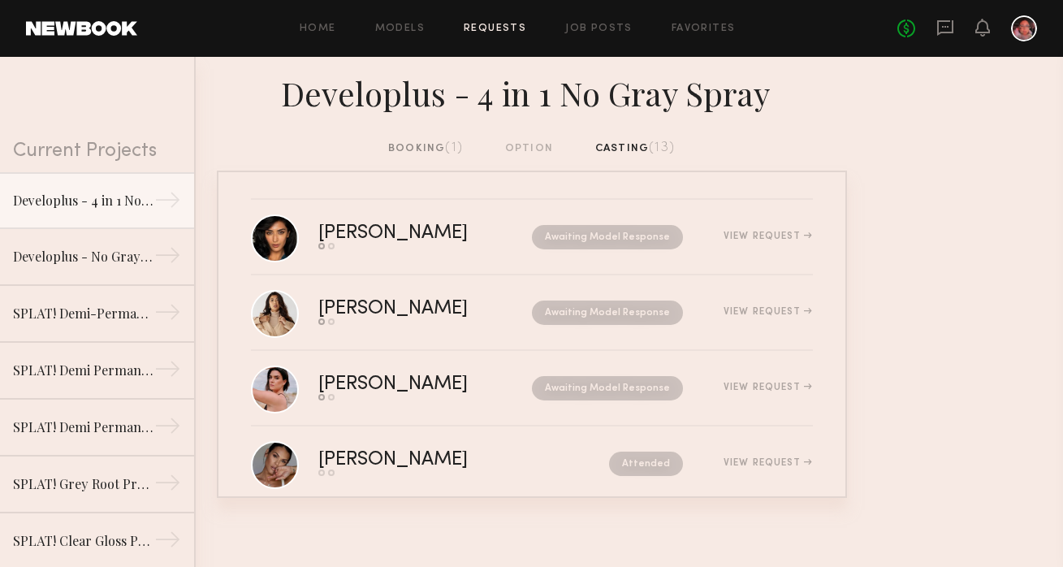
click at [439, 154] on div "booking (1)" at bounding box center [425, 149] width 75 height 18
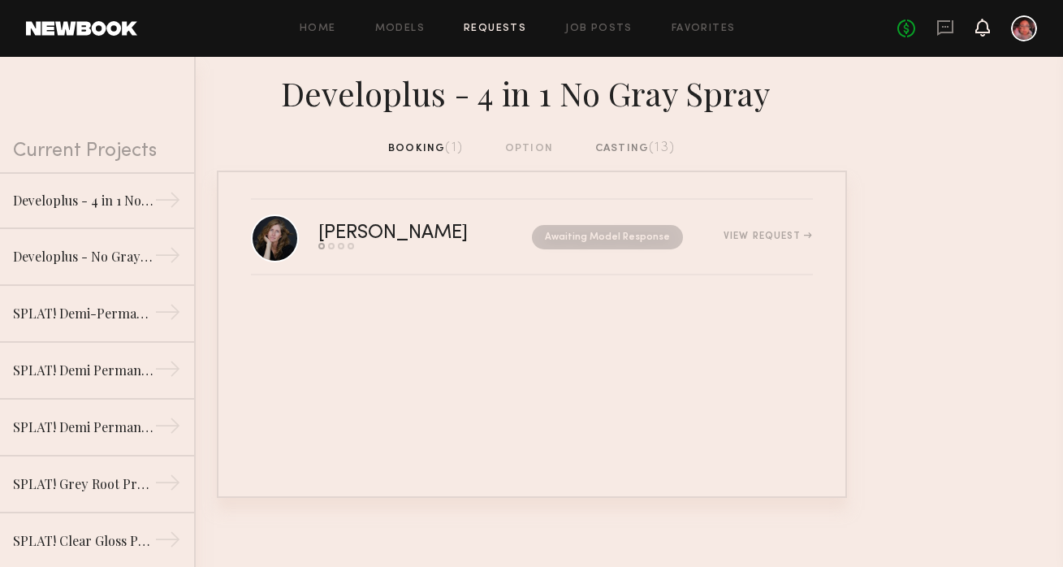
click at [976, 35] on icon at bounding box center [983, 28] width 15 height 18
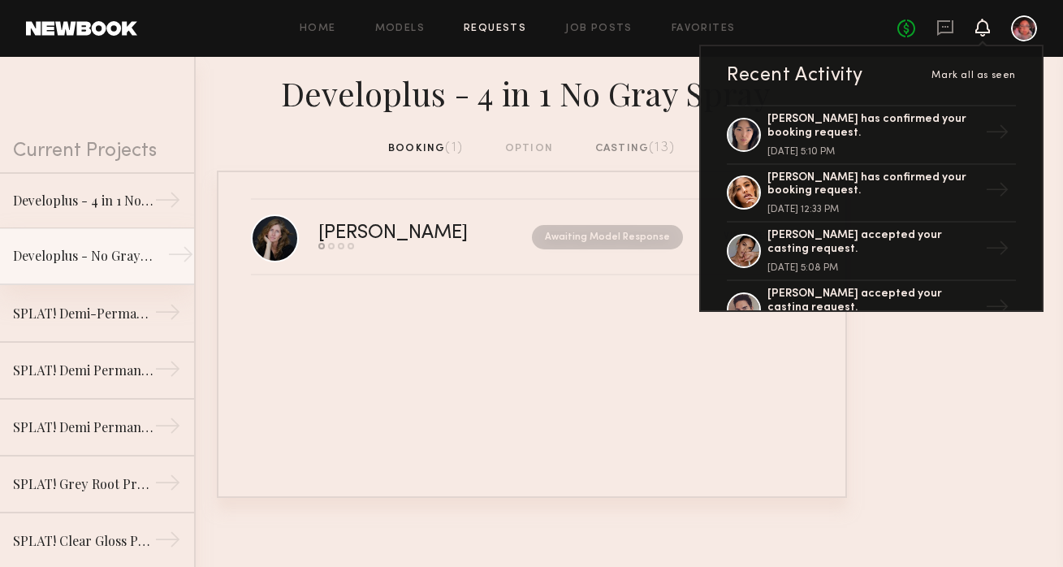
click at [128, 275] on link "Developlus - No Gray Shampoo →" at bounding box center [97, 256] width 194 height 57
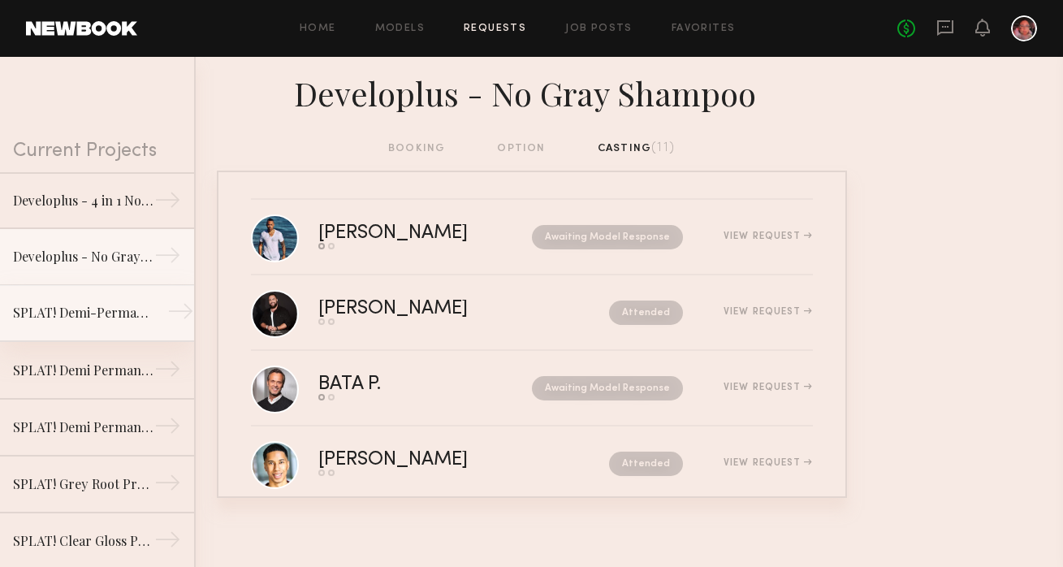
click at [110, 310] on div "SPLAT! Demi-Permanent Hair Color" at bounding box center [83, 312] width 141 height 19
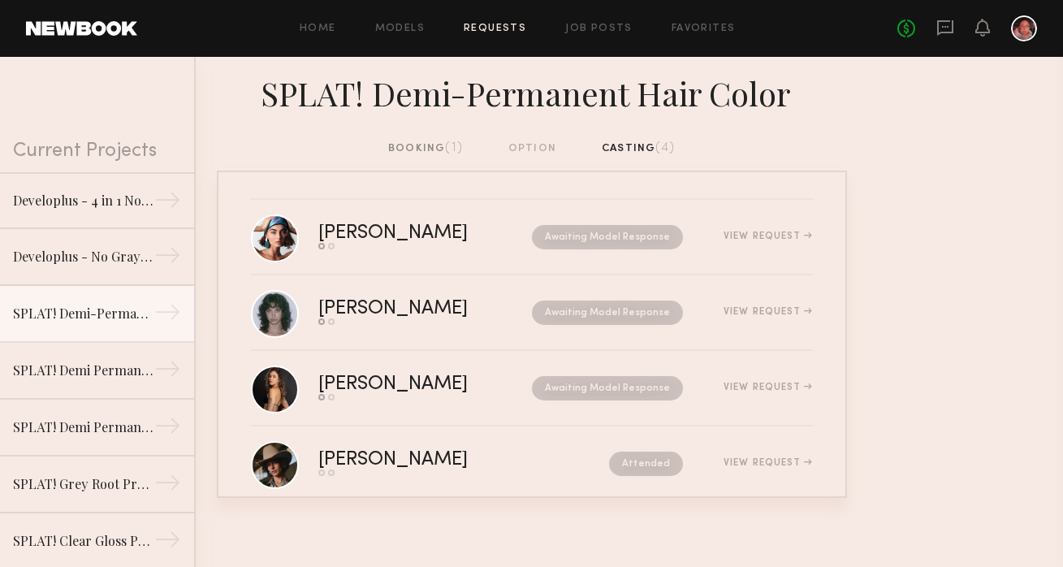
click at [413, 146] on div "booking (1)" at bounding box center [425, 149] width 75 height 18
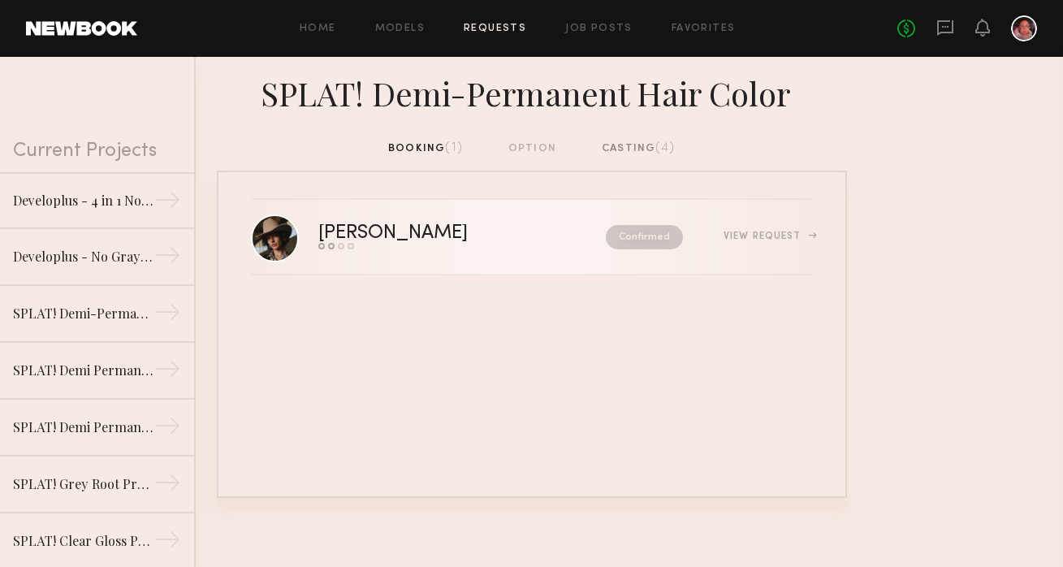
click at [393, 223] on link "McKenna M. Send request Model response Review hours worked Pay model Confirmed …" at bounding box center [532, 238] width 562 height 76
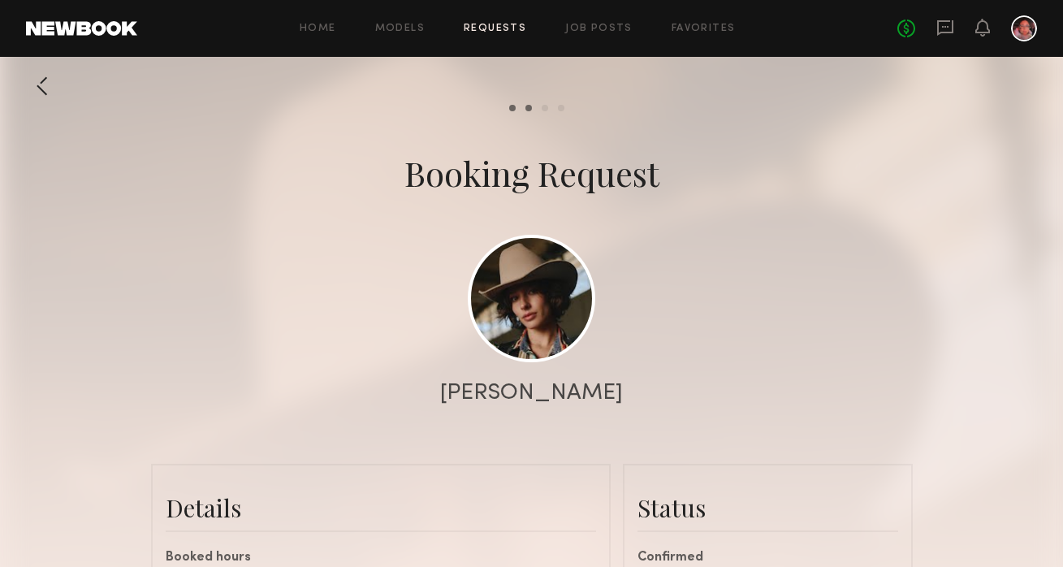
scroll to position [2020, 0]
click at [570, 281] on link at bounding box center [532, 298] width 128 height 128
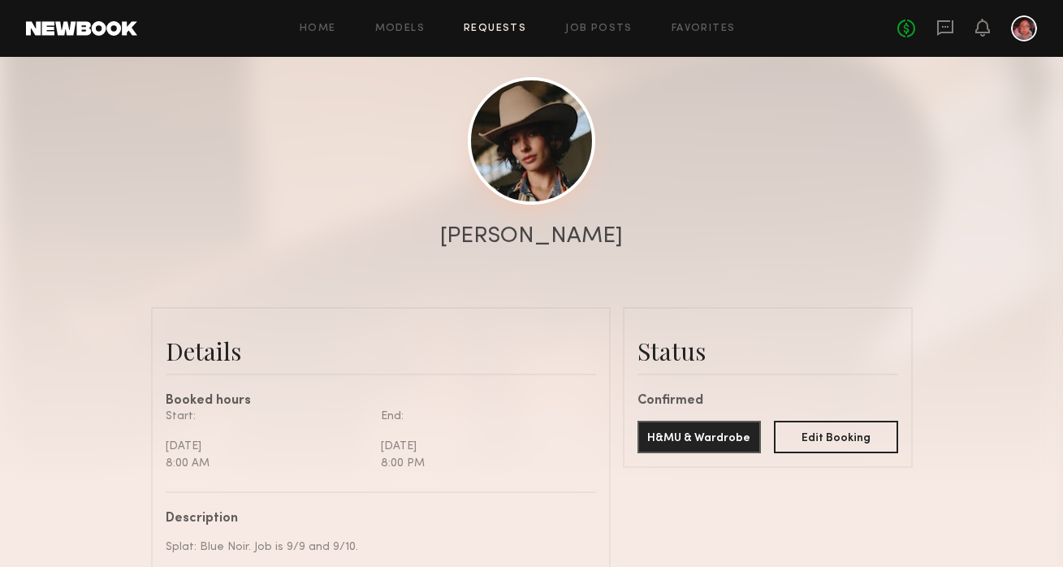
scroll to position [0, 0]
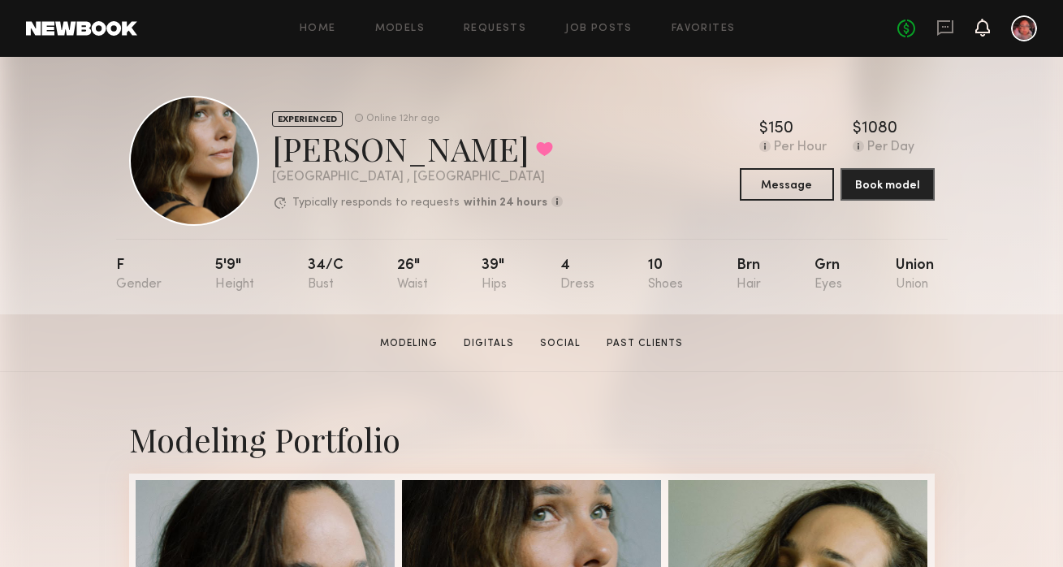
click at [987, 27] on icon at bounding box center [982, 26] width 13 height 11
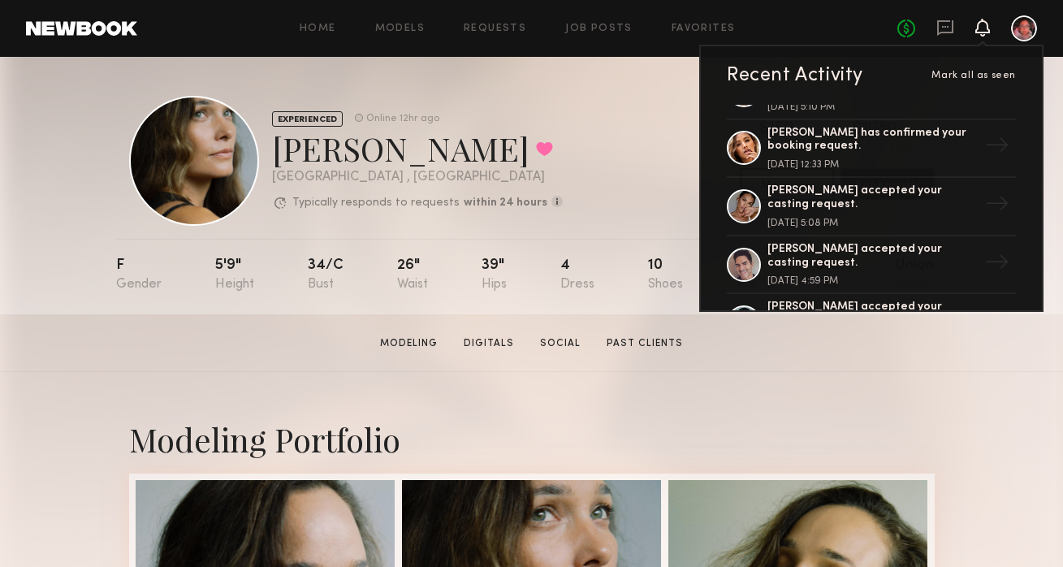
scroll to position [38, 0]
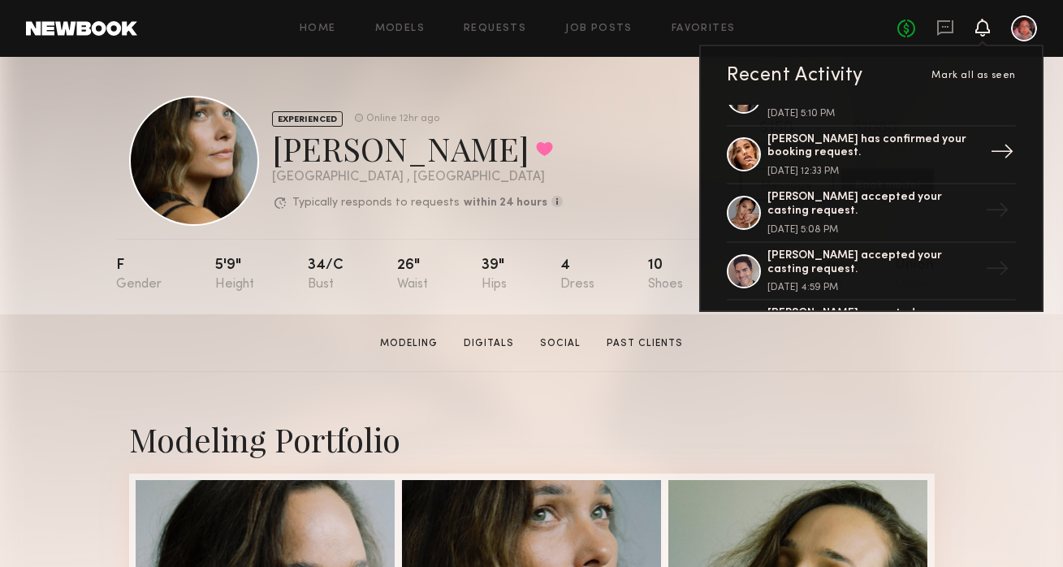
click at [838, 145] on div "[PERSON_NAME] has confirmed your booking request." at bounding box center [873, 147] width 211 height 28
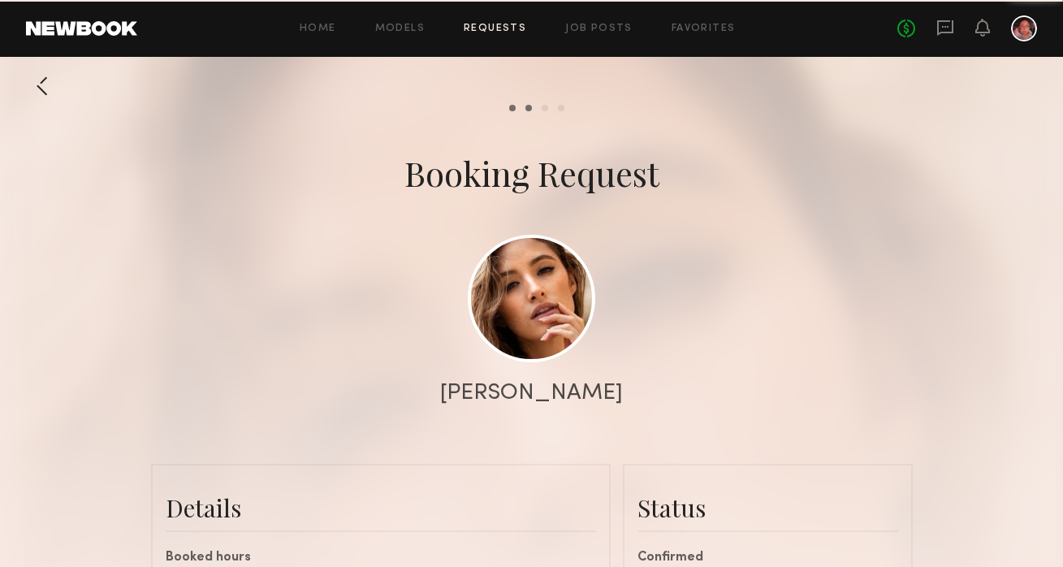
click at [509, 301] on link at bounding box center [532, 299] width 128 height 128
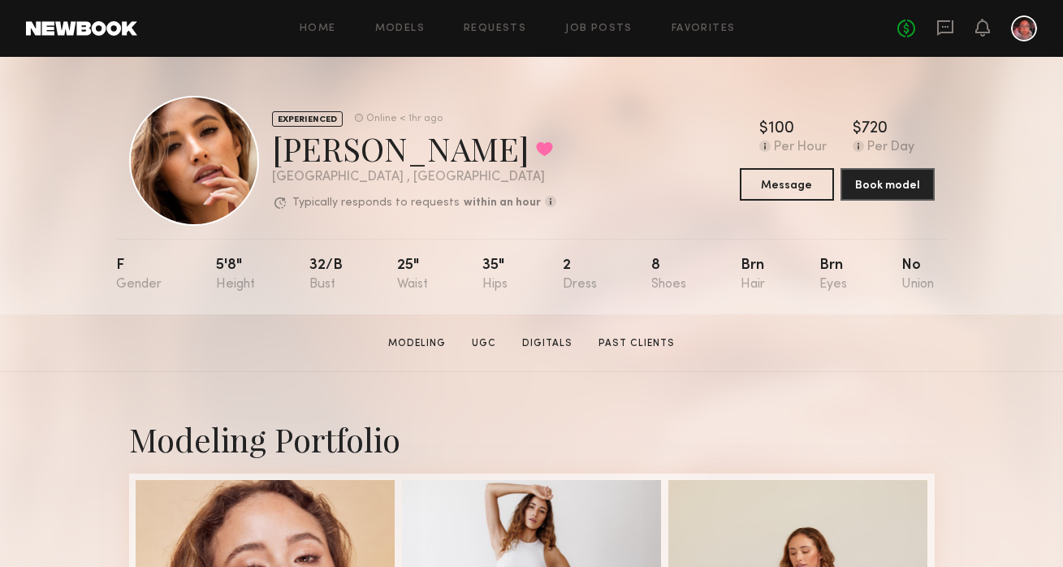
click at [982, 37] on div at bounding box center [983, 29] width 15 height 20
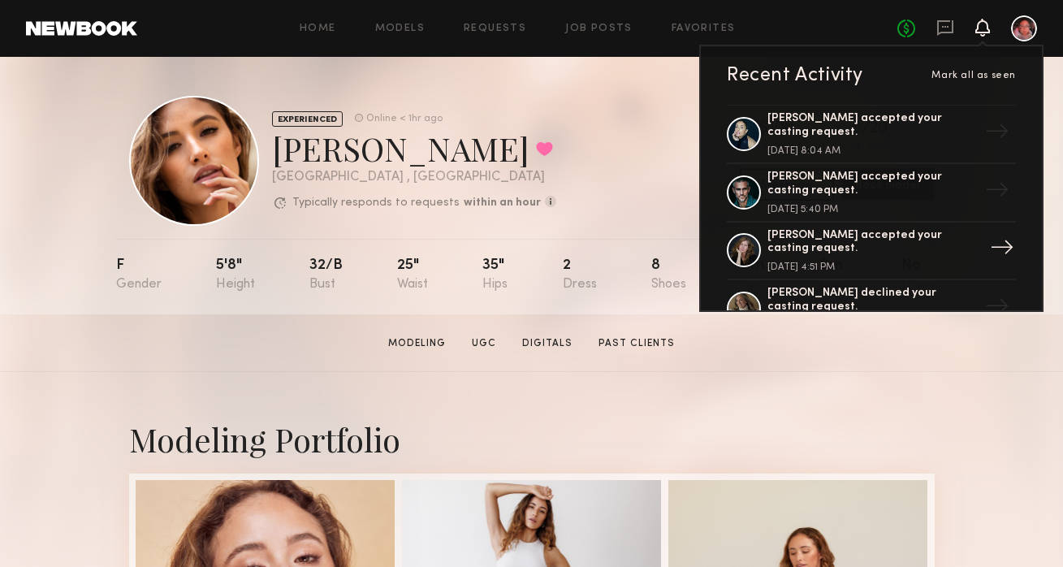
scroll to position [541, 0]
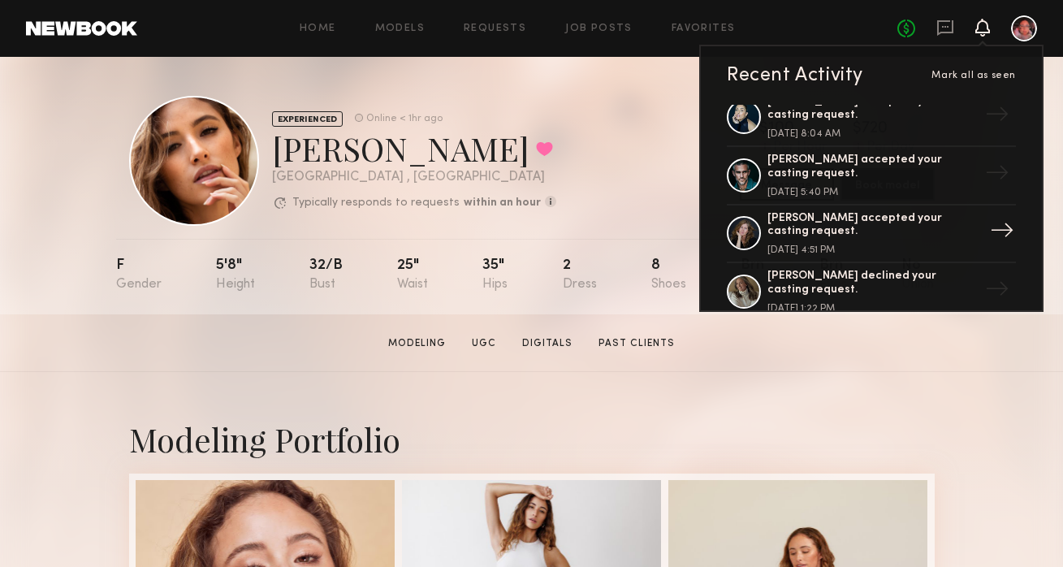
click at [874, 220] on div "Lorna L. accepted your casting request." at bounding box center [873, 226] width 211 height 28
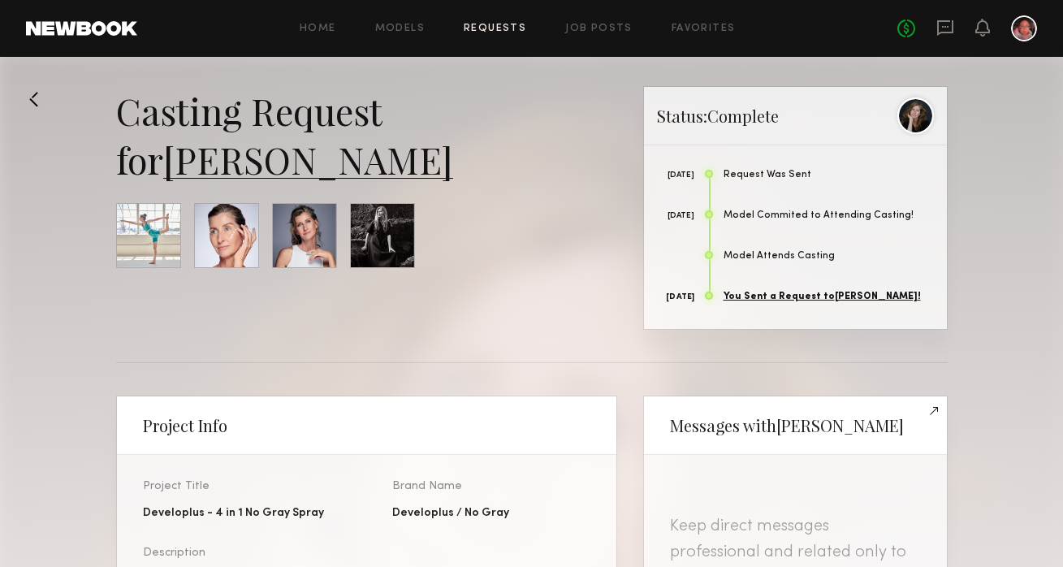
scroll to position [1420, 0]
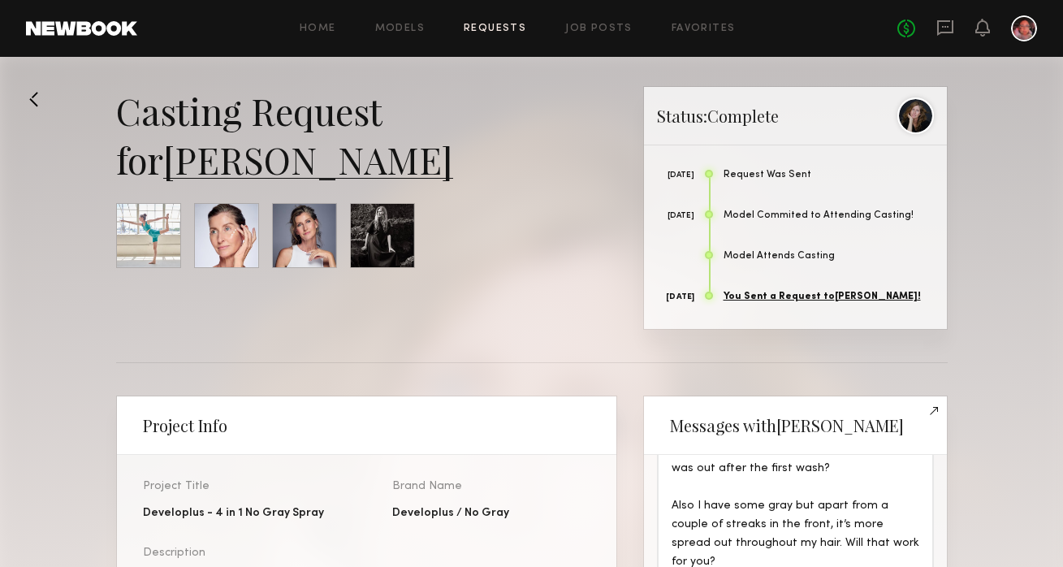
click at [206, 164] on link "[PERSON_NAME]" at bounding box center [308, 159] width 290 height 49
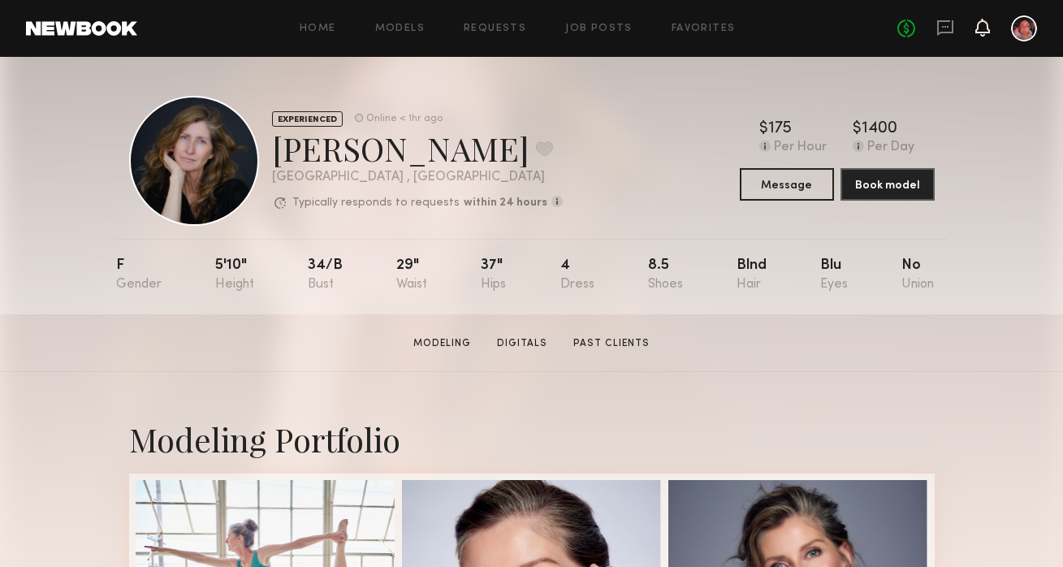
click at [983, 31] on icon at bounding box center [982, 26] width 13 height 11
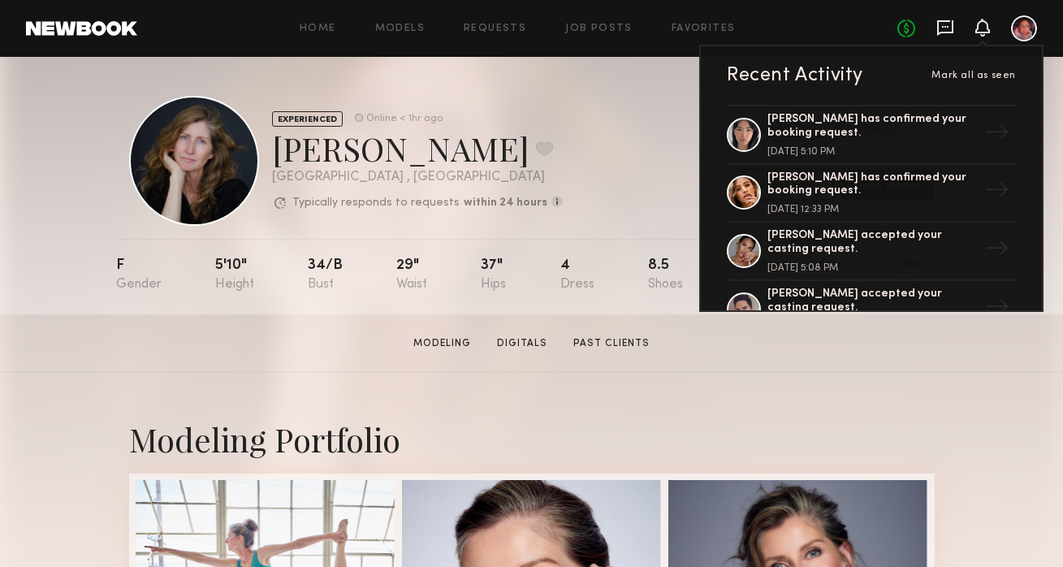
click at [952, 28] on icon at bounding box center [945, 27] width 16 height 15
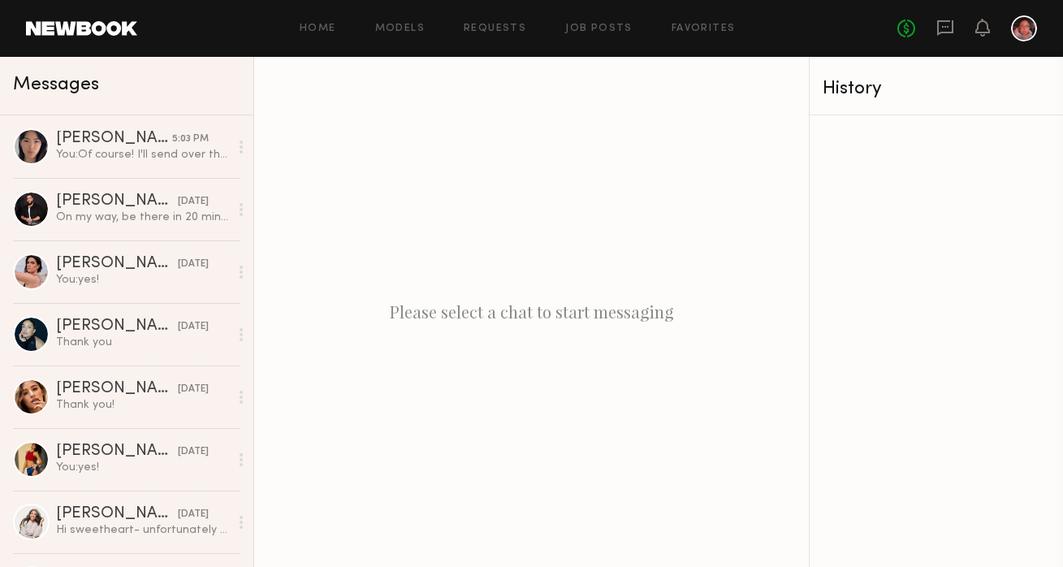
click at [428, 24] on div "Home Models Requests Job Posts Favorites Sign Out" at bounding box center [517, 29] width 760 height 11
click at [415, 31] on link "Models" at bounding box center [400, 29] width 50 height 11
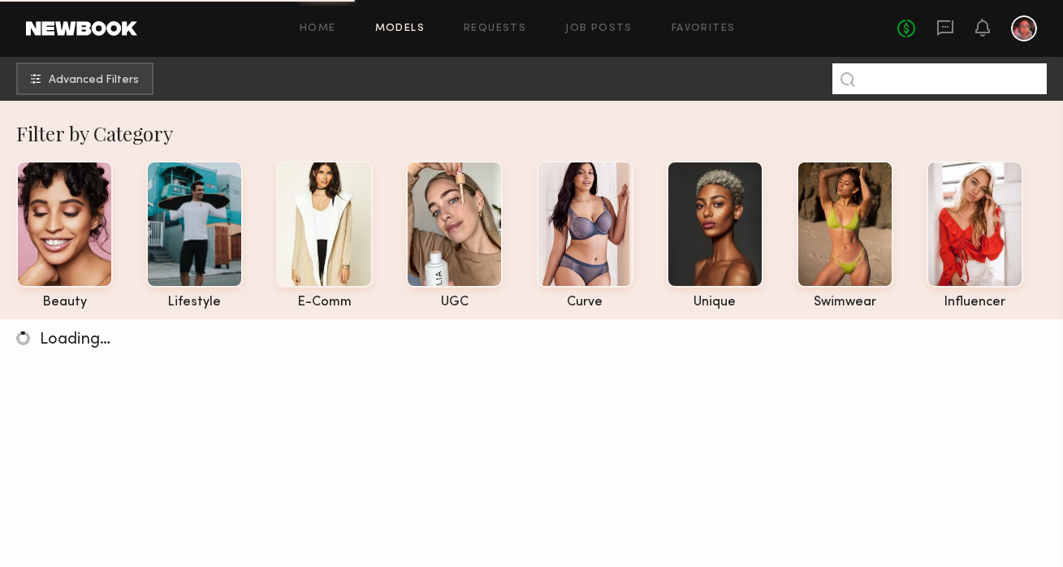
click at [916, 79] on input at bounding box center [940, 78] width 214 height 31
type input "*******"
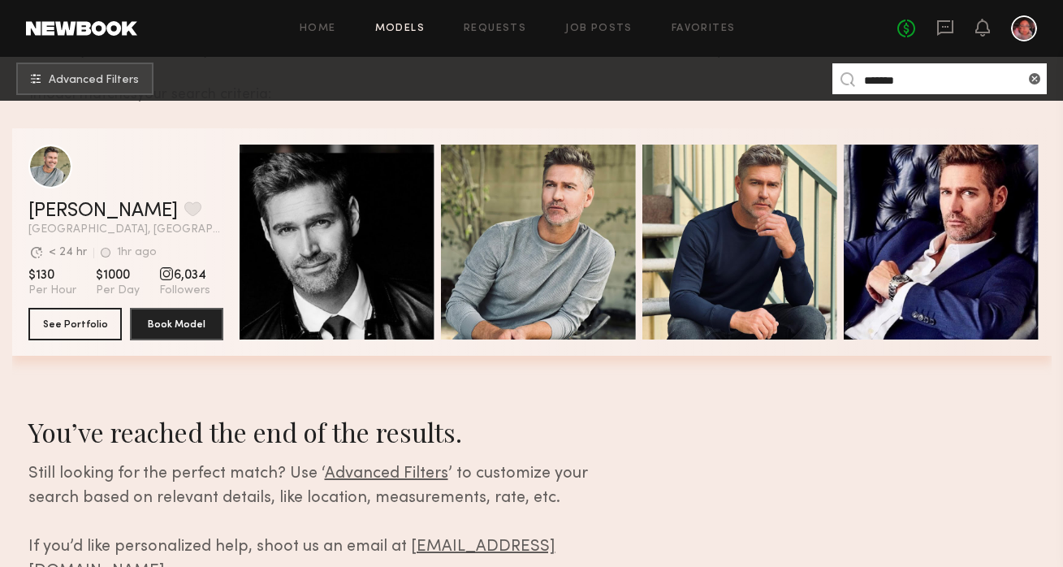
scroll to position [122, 0]
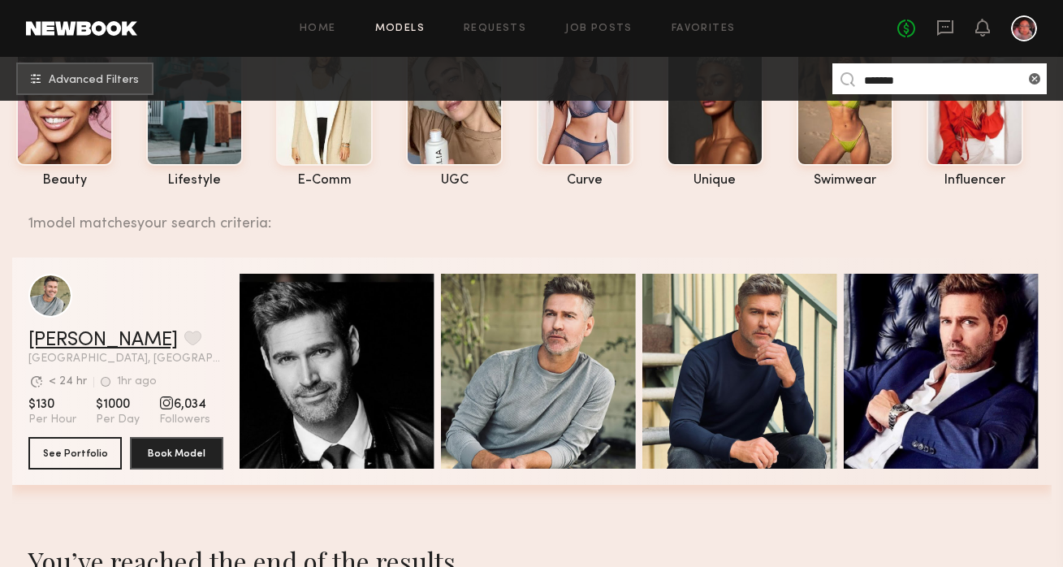
click at [83, 342] on link "[PERSON_NAME]" at bounding box center [102, 340] width 149 height 19
